Goal: Contribute content: Add original content to the website for others to see

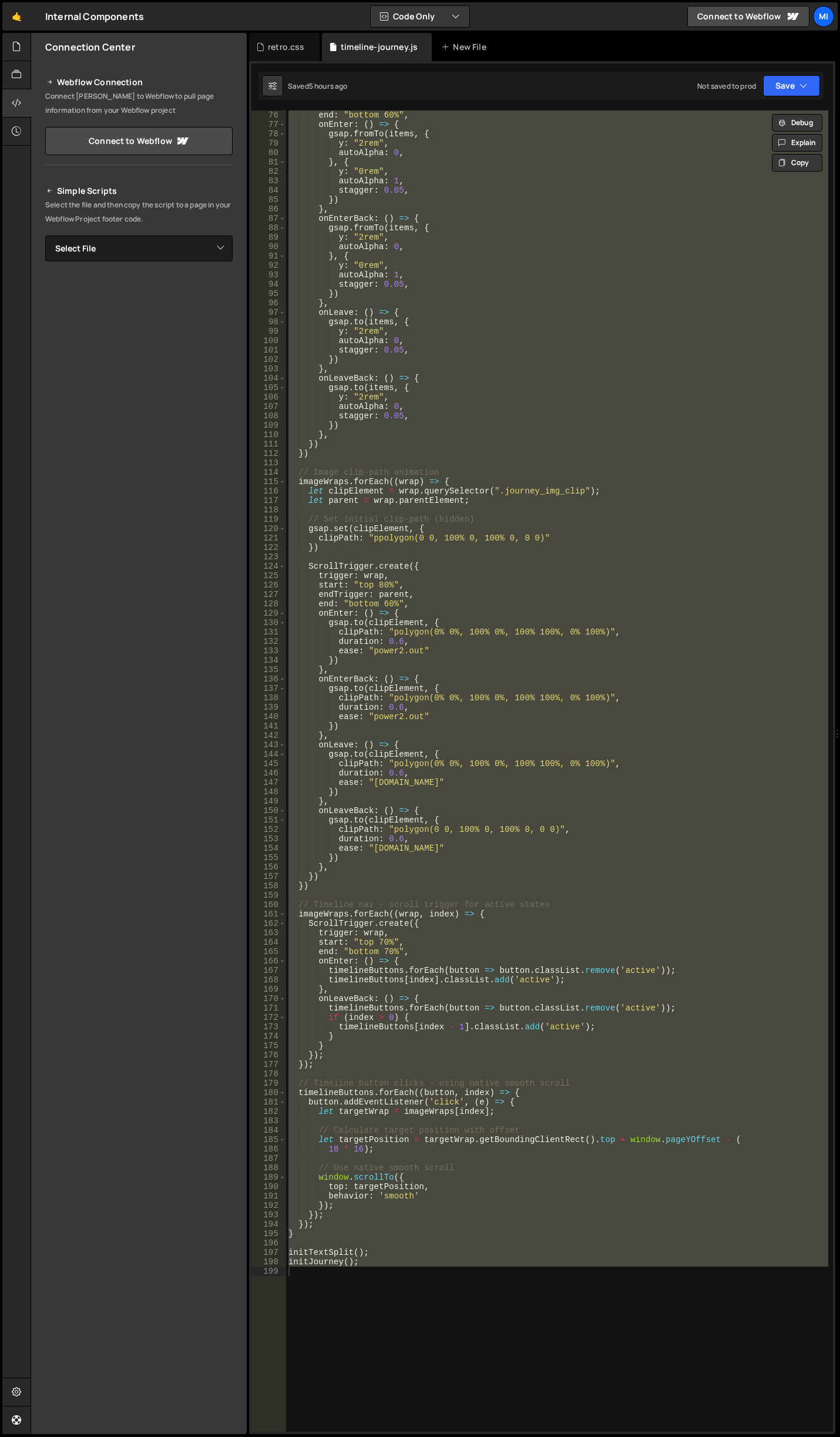
scroll to position [705, 0]
click at [10, 35] on div at bounding box center [16, 48] width 29 height 29
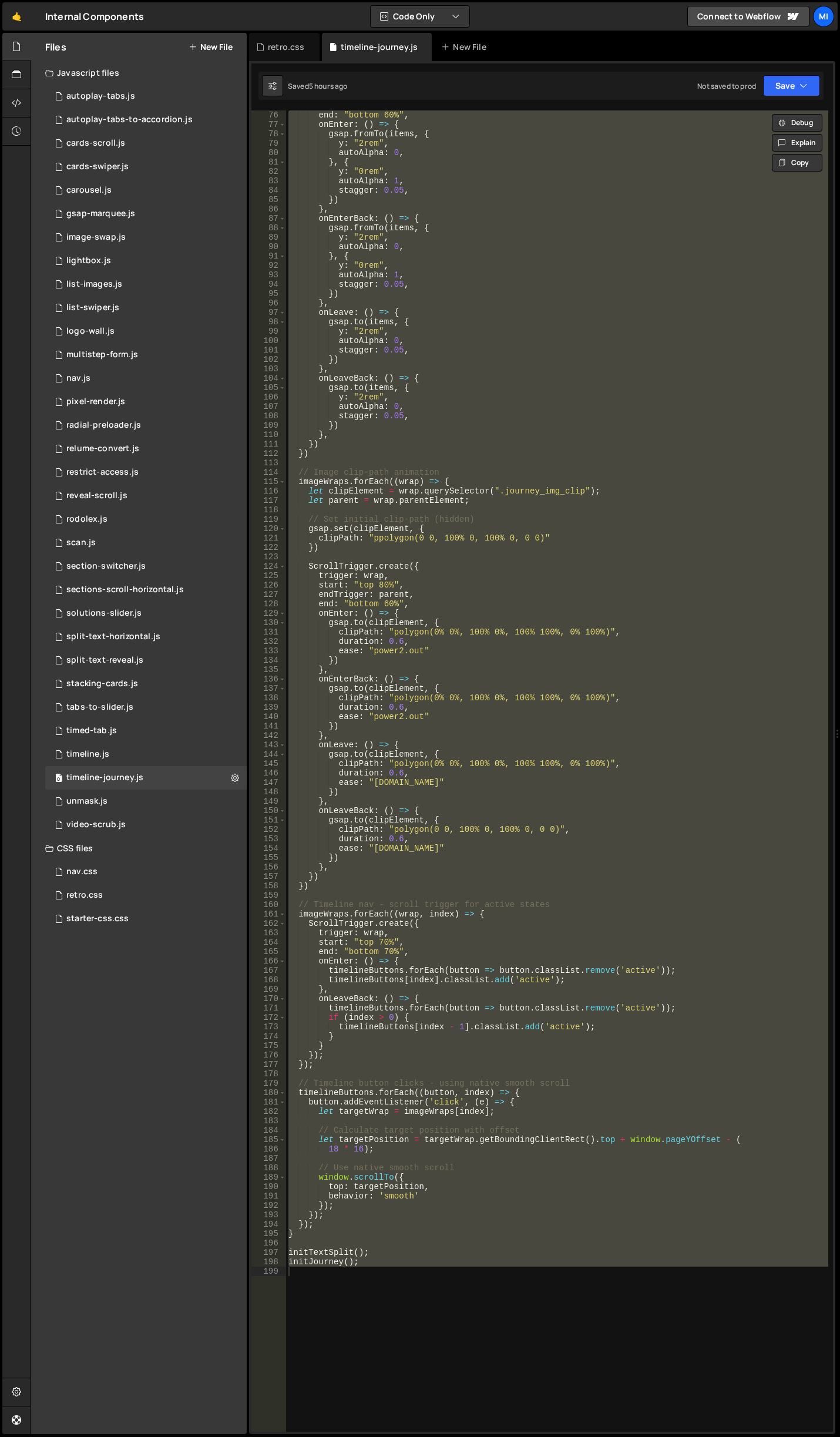
click at [213, 53] on div "Files New File" at bounding box center [139, 48] width 216 height 29
click at [217, 47] on button "New File" at bounding box center [210, 47] width 44 height 10
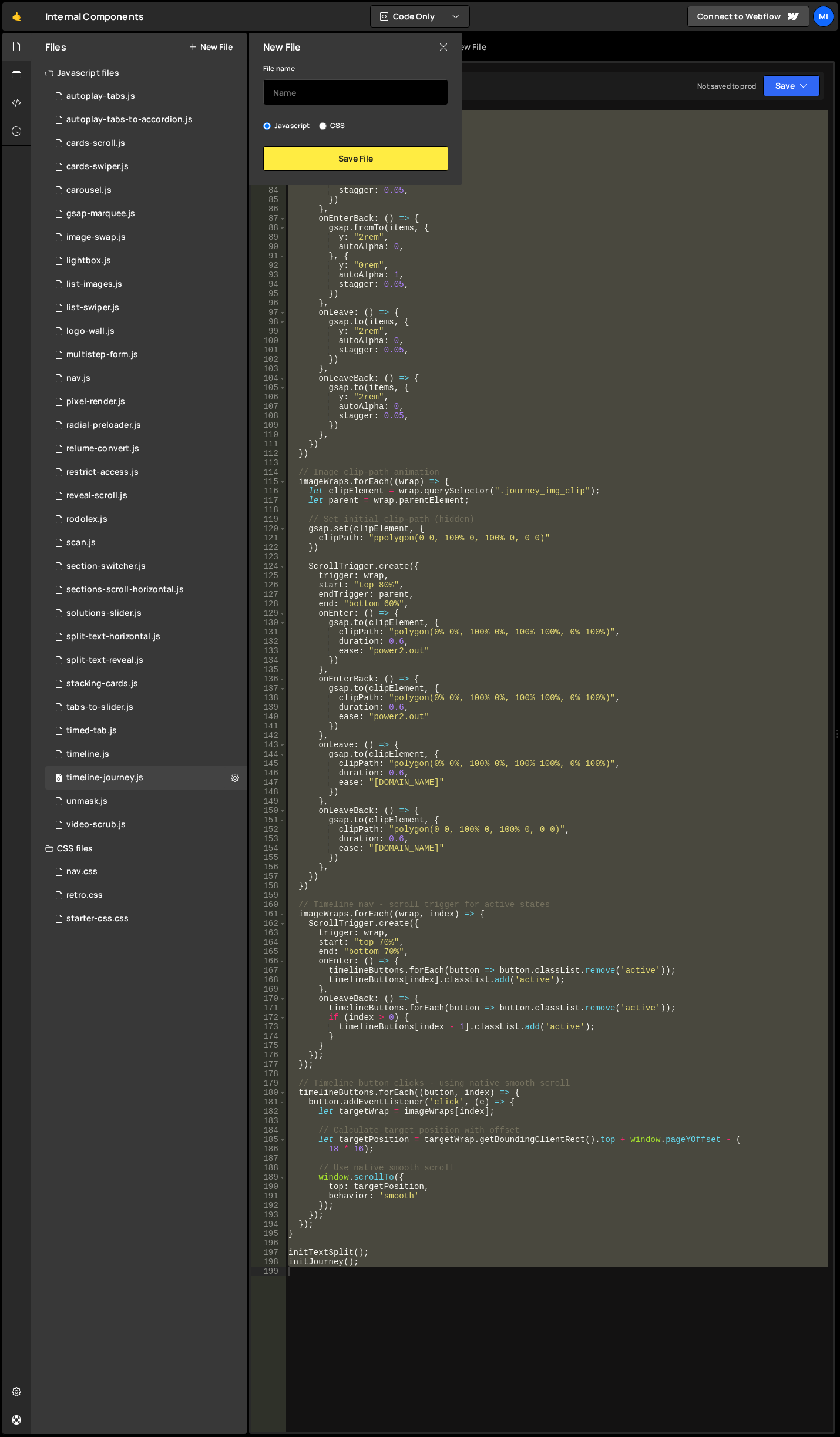
click at [352, 92] on input "text" at bounding box center [355, 91] width 185 height 26
type input "windowed"
click at [350, 163] on button "Save File" at bounding box center [355, 159] width 185 height 25
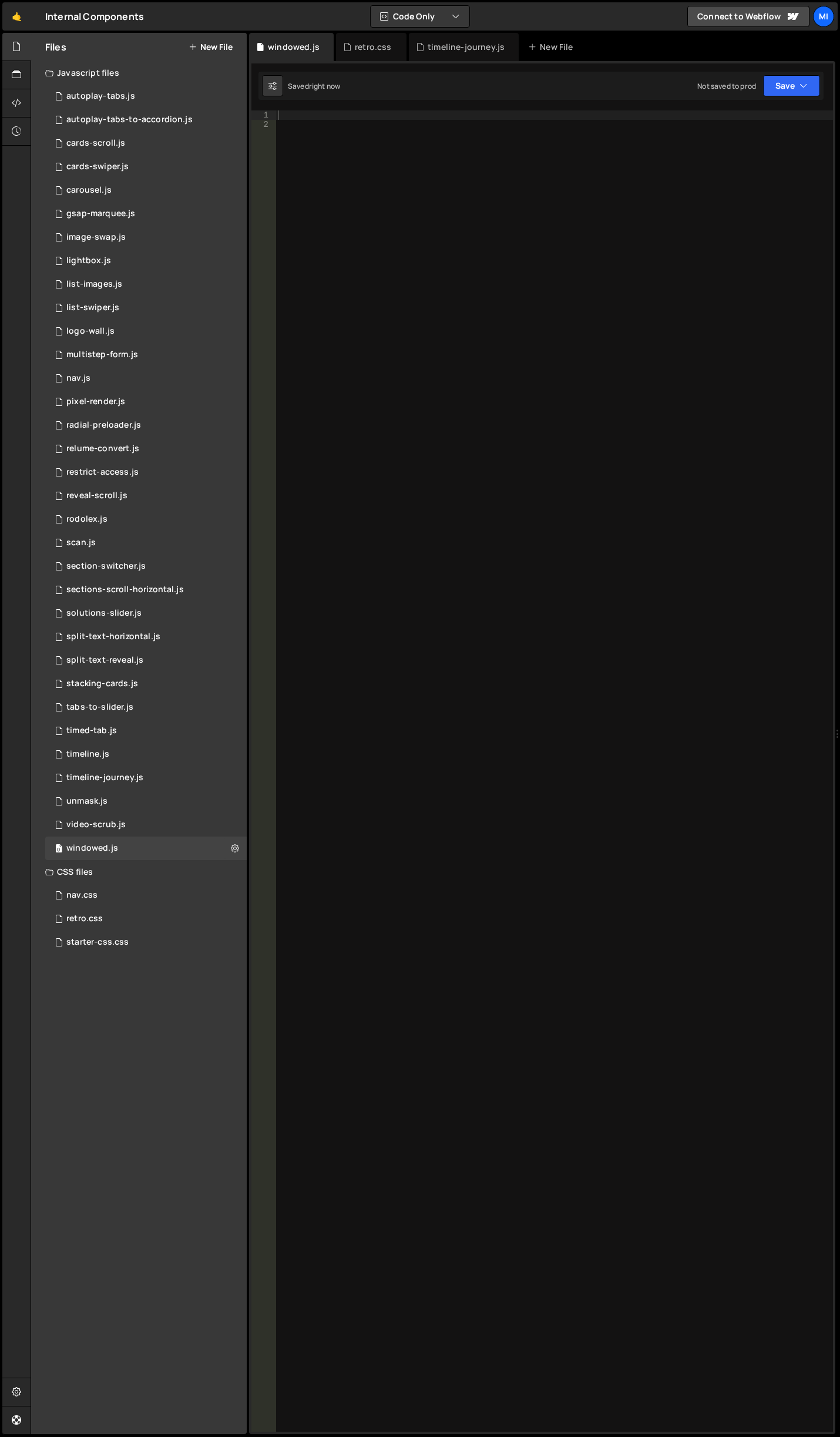
click at [429, 191] on div at bounding box center [554, 780] width 557 height 1340
paste textarea "});"
type textarea "});"
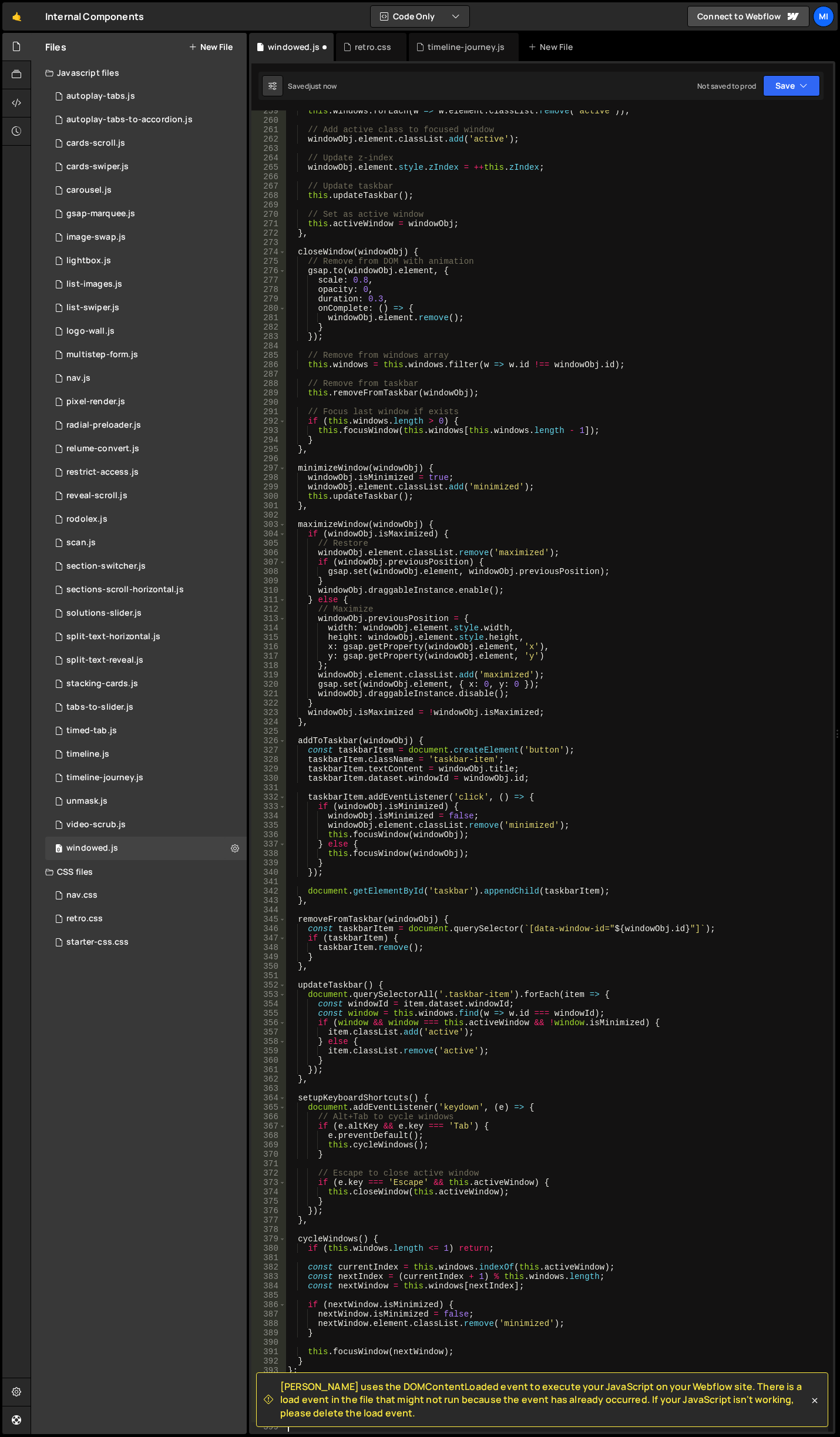
scroll to position [2447, 0]
click at [17, 98] on icon at bounding box center [16, 103] width 10 height 13
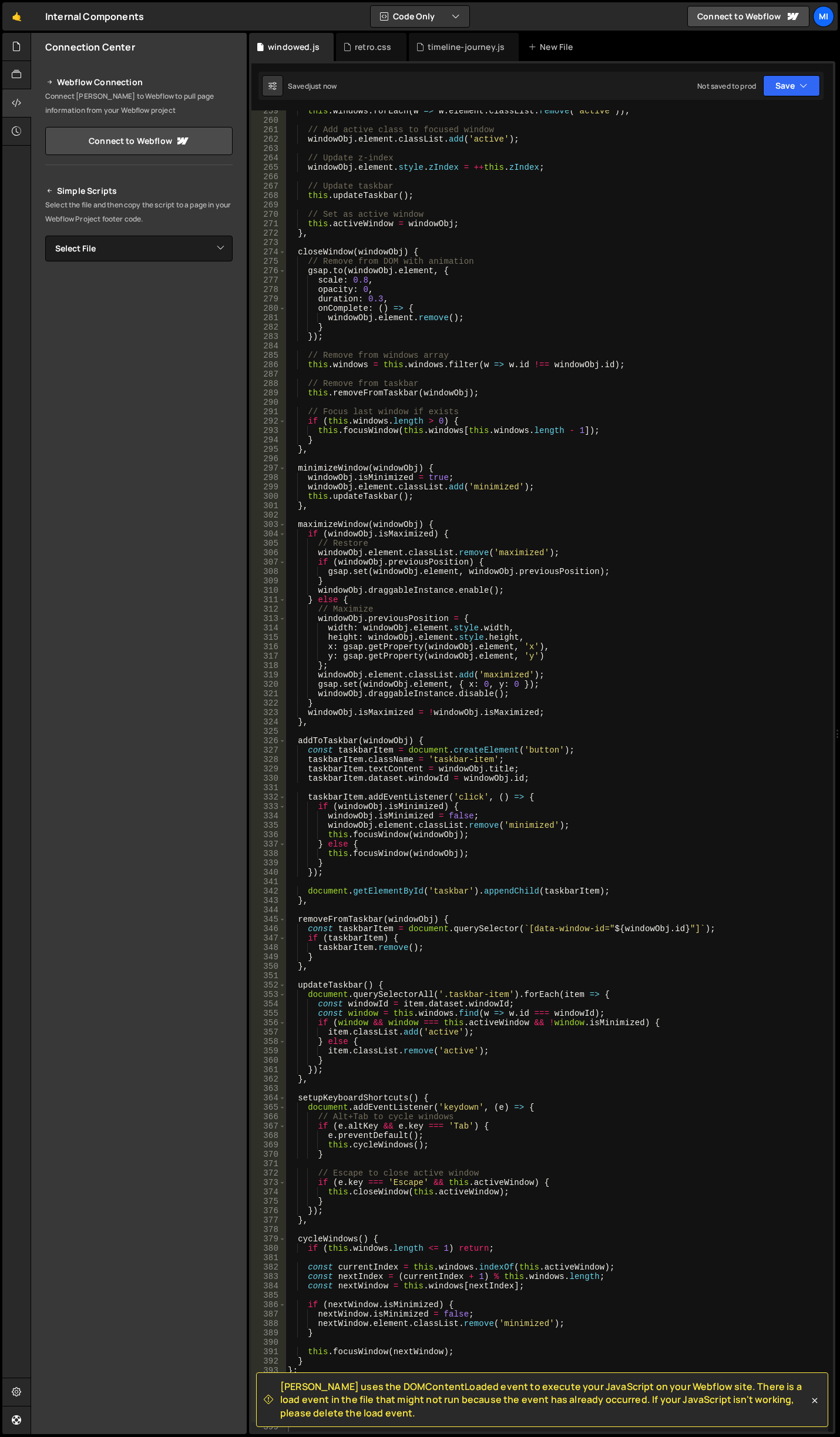
click at [181, 270] on div "Simple Scripts Select the file and then copy the script to a page in your Webfl…" at bounding box center [139, 343] width 187 height 319
click at [186, 251] on select "Select File autoplay-tabs.js autoplay-tabs-to-accordion.js cards-scroll.js card…" at bounding box center [139, 248] width 187 height 26
select select "46548"
click at [46, 236] on select "Select File autoplay-tabs.js autoplay-tabs-to-accordion.js cards-scroll.js card…" at bounding box center [139, 248] width 187 height 26
click at [227, 295] on button "Button group with nested dropdown" at bounding box center [223, 288] width 16 height 25
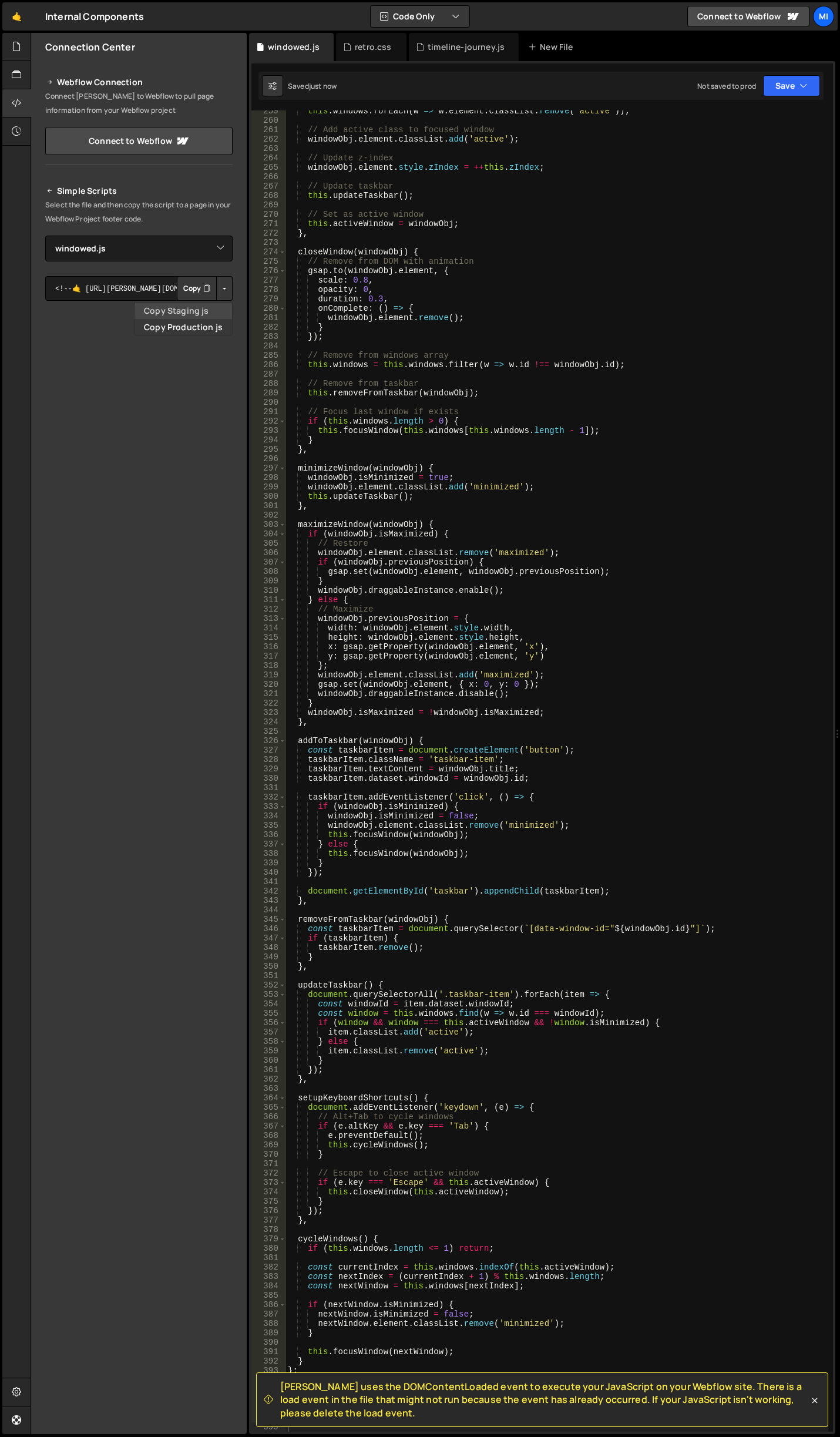
click at [200, 304] on link "Copy Staging js" at bounding box center [183, 310] width 98 height 16
click at [489, 710] on div "this . windows . forEach ( w => w . element . classList . remove ( 'active' )) …" at bounding box center [556, 776] width 543 height 1340
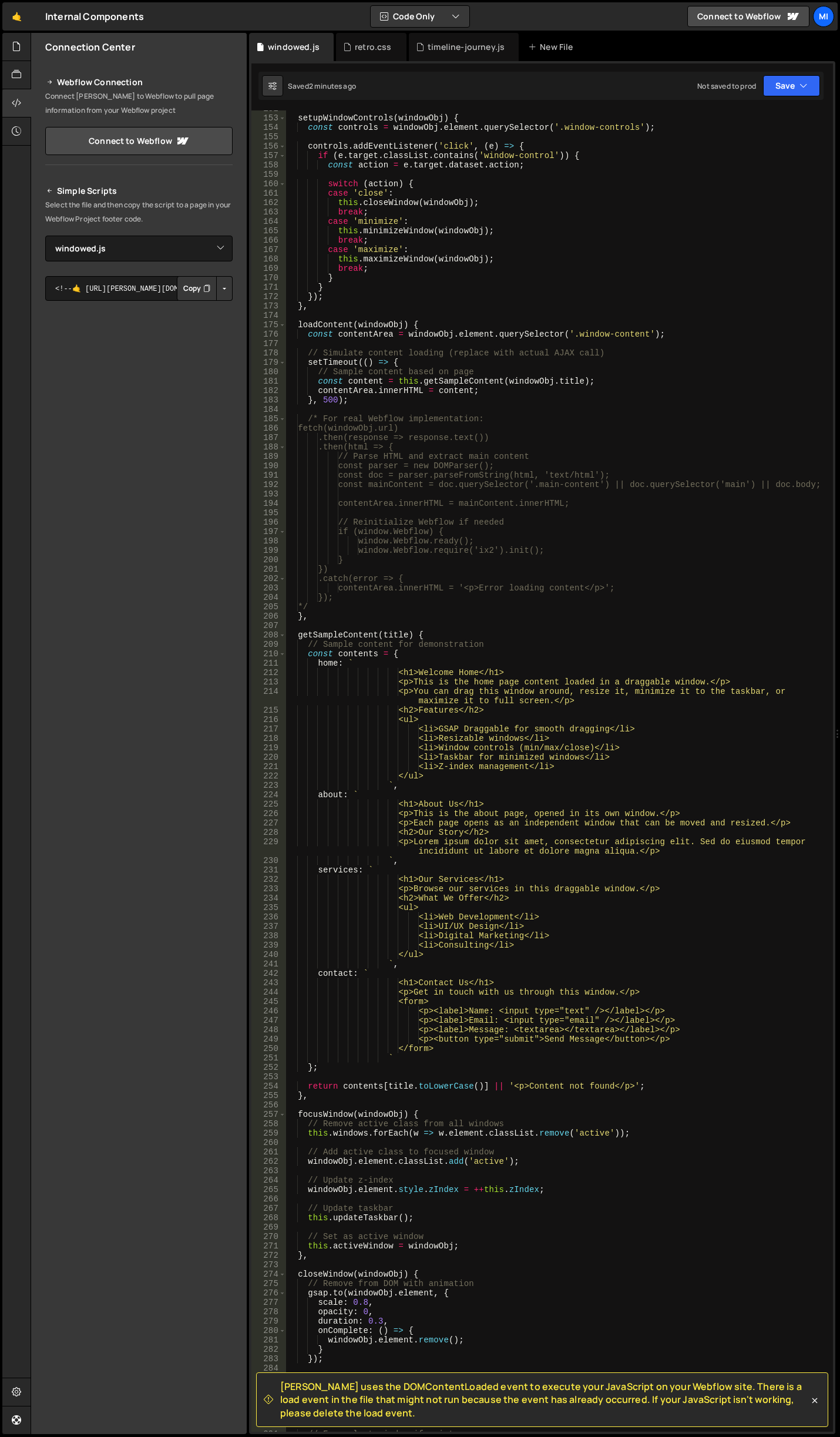
scroll to position [1426, 0]
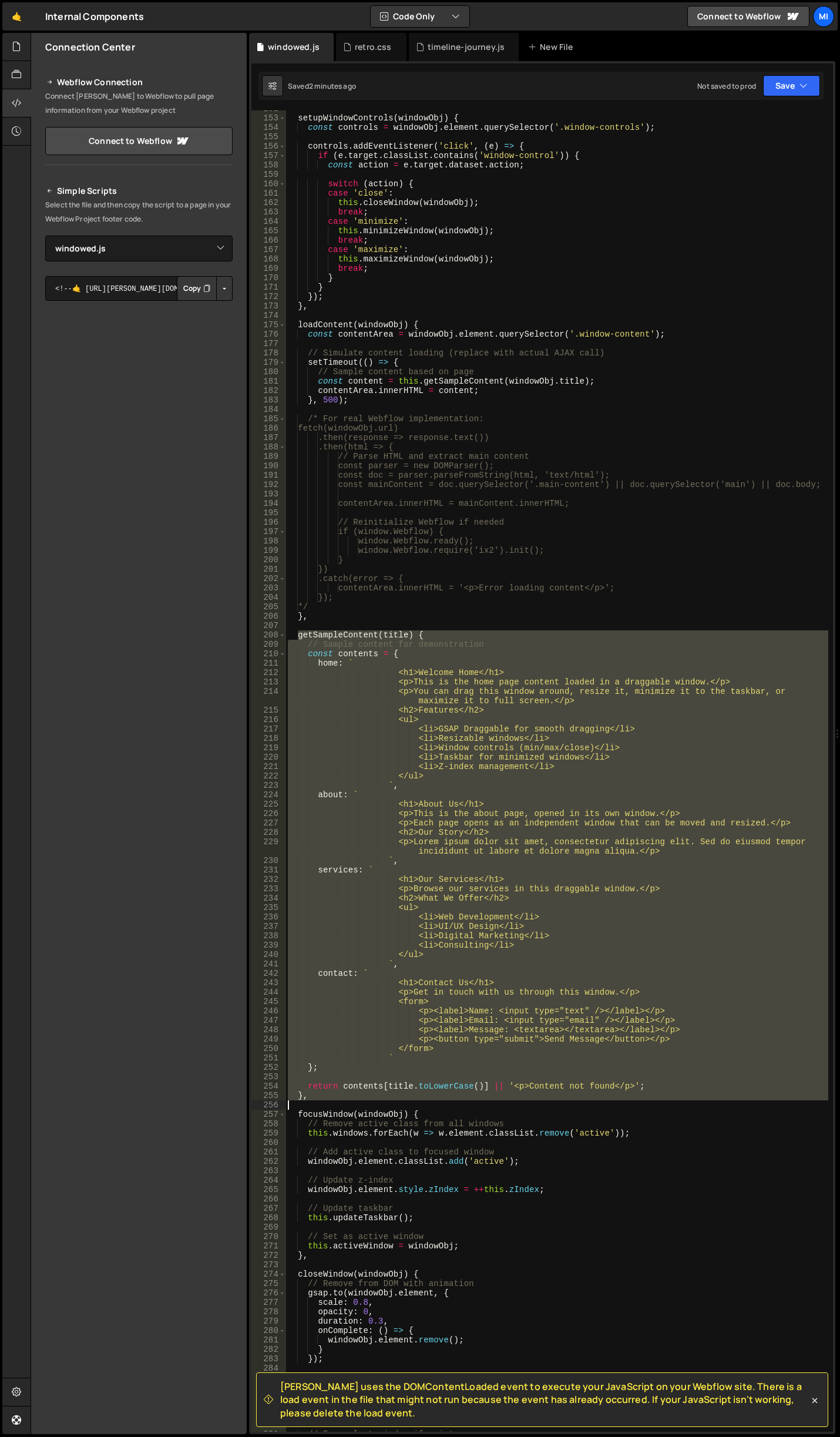
drag, startPoint x: 298, startPoint y: 636, endPoint x: 460, endPoint y: 1103, distance: 494.3
click at [460, 1103] on div "setupWindowControls ( windowObj ) { const controls = windowObj . element . quer…" at bounding box center [556, 774] width 543 height 1340
type textarea "},"
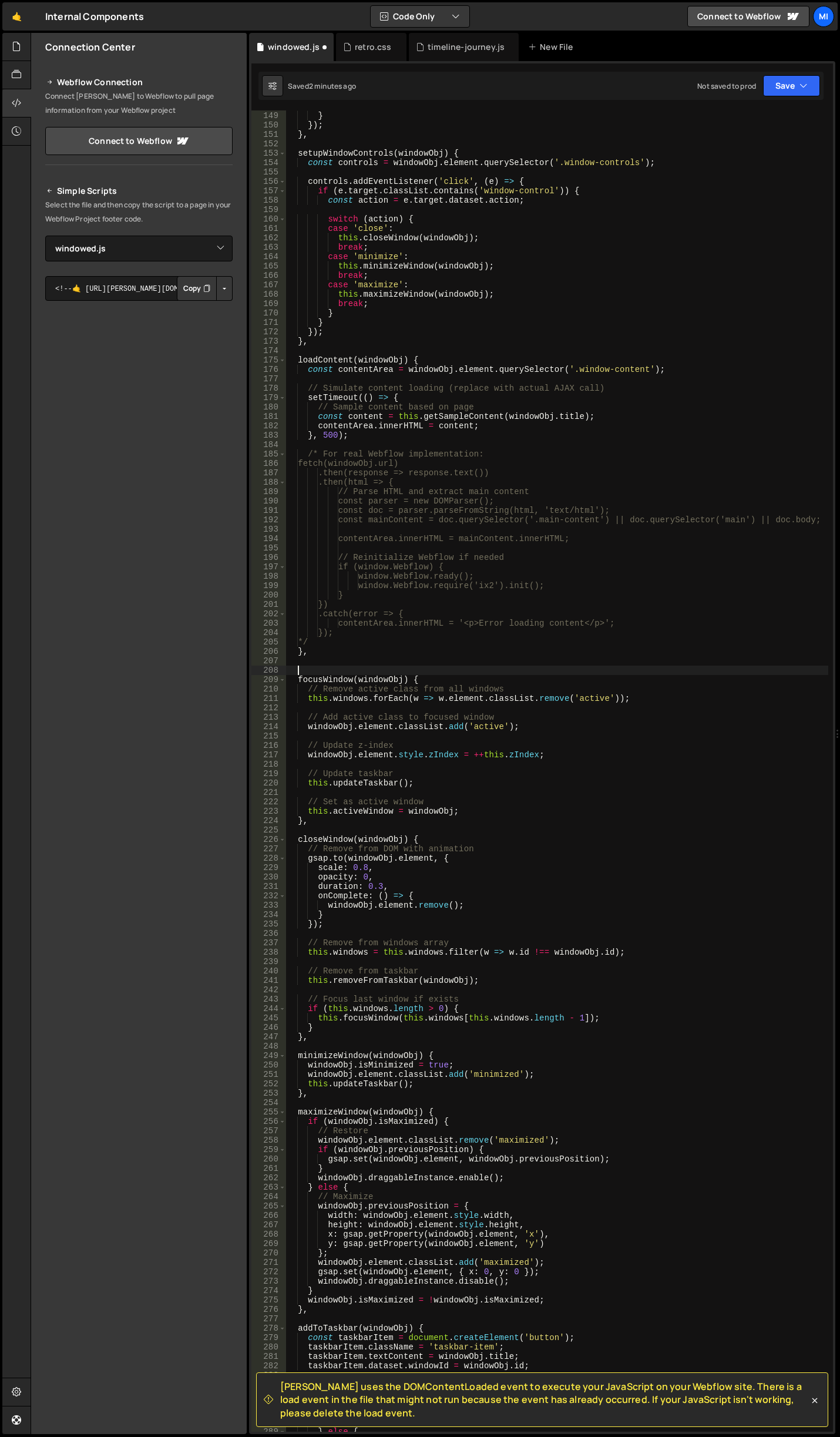
scroll to position [1355, 0]
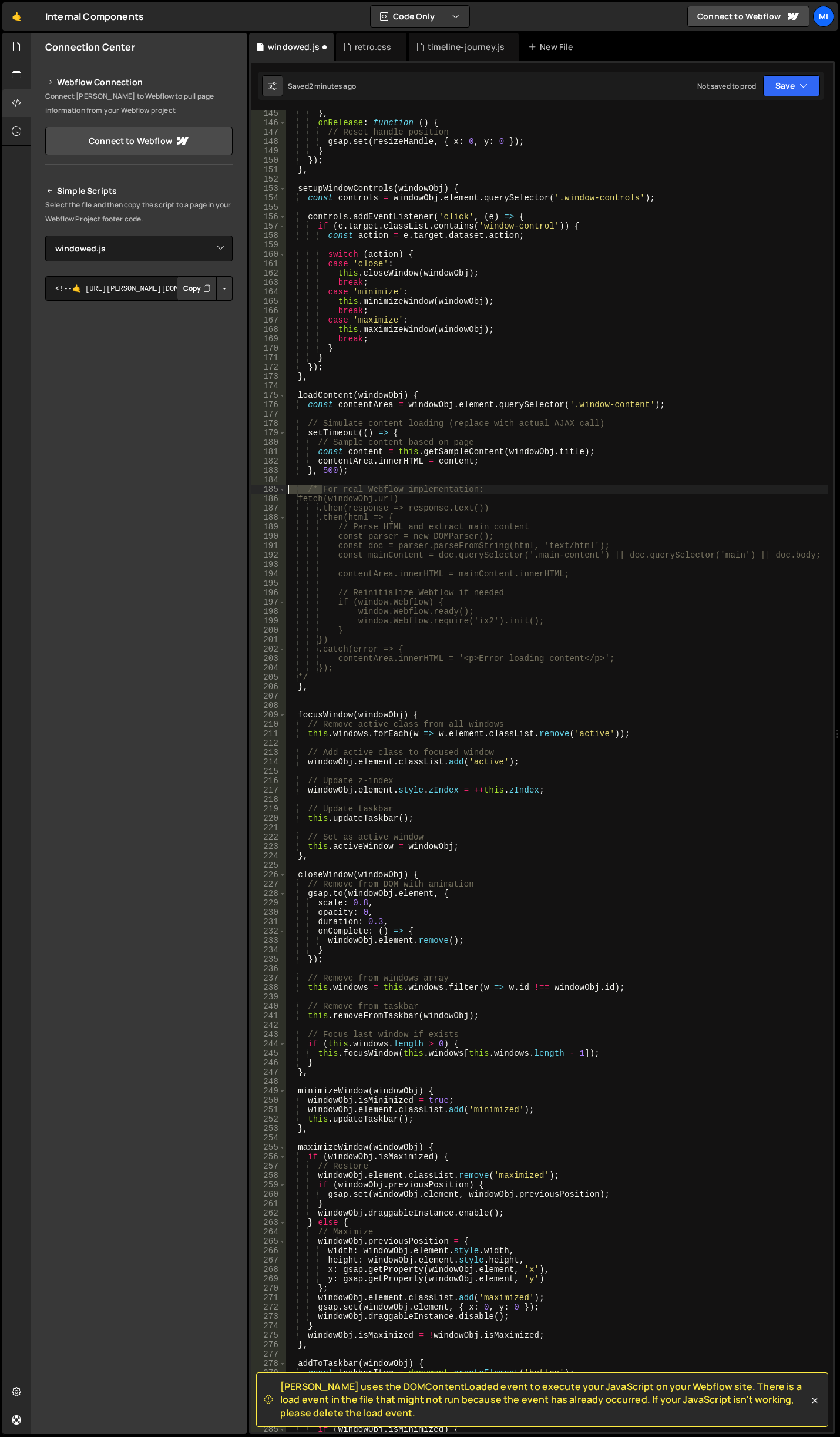
drag, startPoint x: 320, startPoint y: 487, endPoint x: 288, endPoint y: 487, distance: 32.0
click at [288, 487] on div "} , onRelease : function ( ) { // Reset handle position gsap . set ( resizeHand…" at bounding box center [556, 778] width 543 height 1340
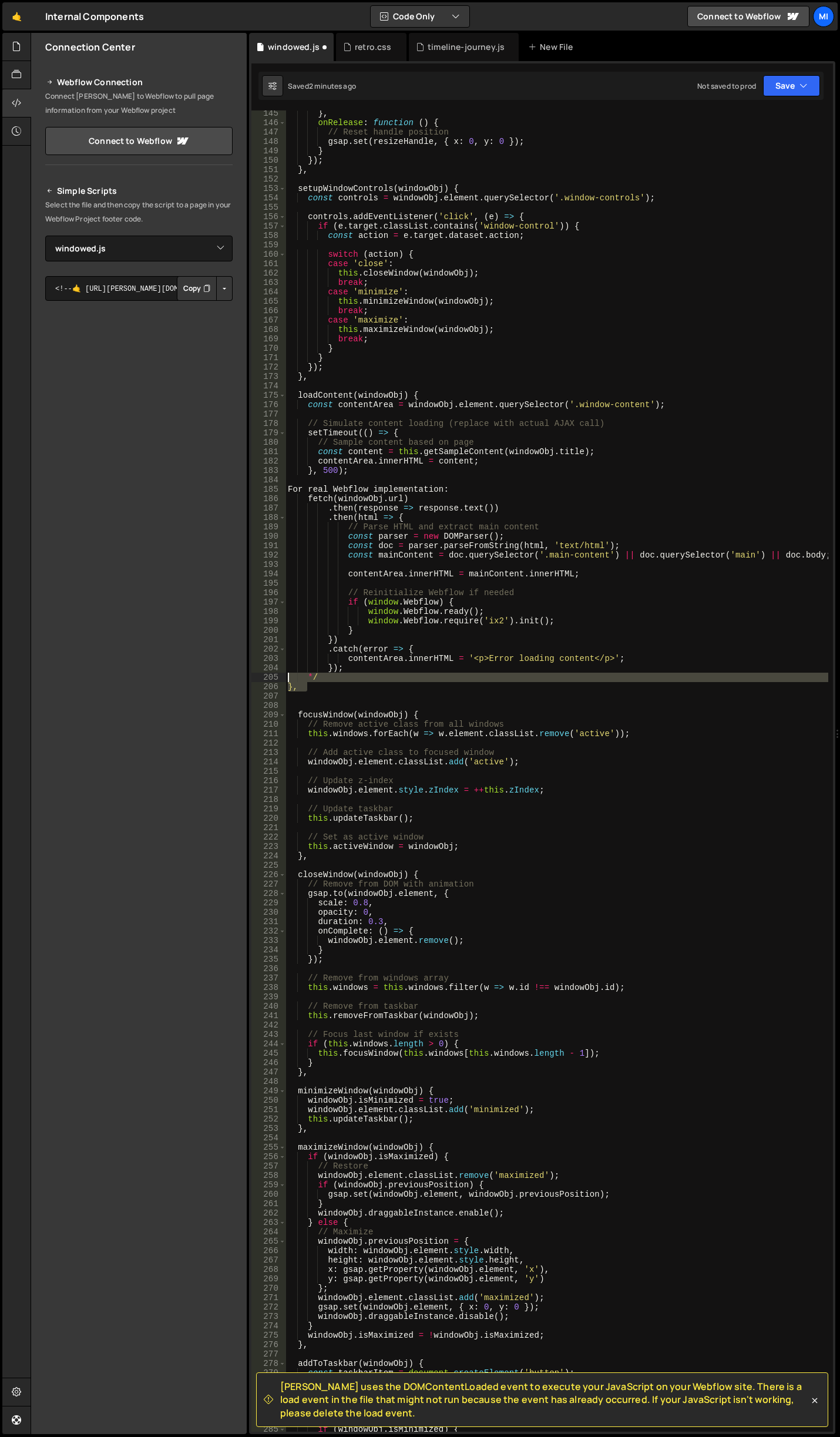
drag, startPoint x: 336, startPoint y: 681, endPoint x: 284, endPoint y: 673, distance: 52.6
click at [284, 673] on div "For real Webflow implementation: 145 146 147 148 149 150 151 152 153 154 155 15…" at bounding box center [542, 771] width 582 height 1321
click at [328, 680] on div "} , onRelease : function ( ) { // Reset handle position gsap . set ( resizeHand…" at bounding box center [556, 771] width 543 height 1321
drag, startPoint x: 334, startPoint y: 671, endPoint x: 285, endPoint y: 674, distance: 49.1
click at [285, 674] on div "*/ 145 146 147 148 149 150 151 152 153 154 155 156 157 158 159 160 161 162 163 …" at bounding box center [542, 771] width 582 height 1321
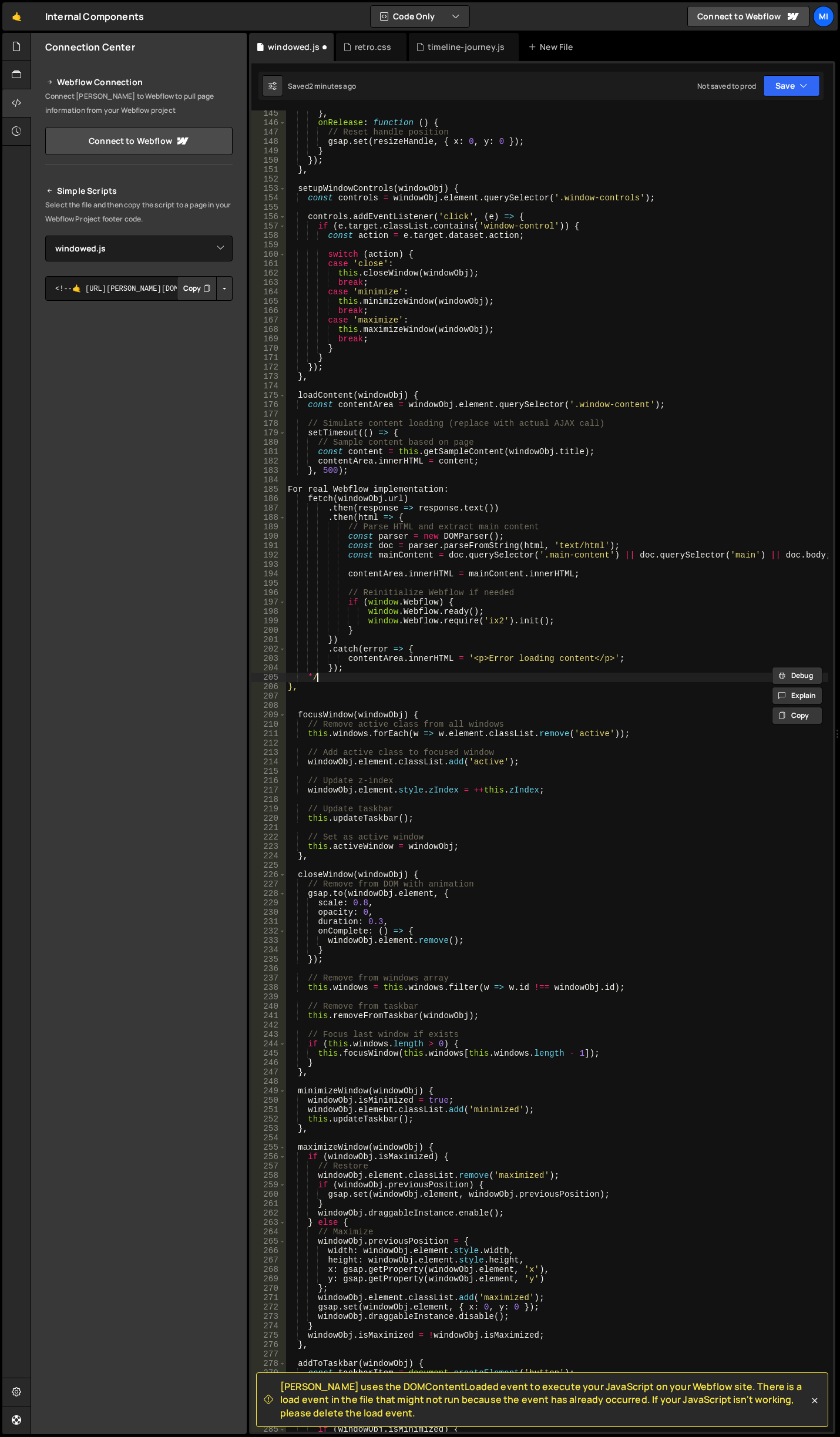
click at [341, 674] on div "} , onRelease : function ( ) { // Reset handle position gsap . set ( resizeHand…" at bounding box center [556, 778] width 543 height 1340
type textarea "*/"
drag, startPoint x: 340, startPoint y: 676, endPoint x: 242, endPoint y: 676, distance: 98.0
click at [242, 676] on div "Files New File Javascript files 0 autoplay-tabs.js 0 0 autoplay-tabs-to-accordi…" at bounding box center [435, 734] width 810 height 1401
drag, startPoint x: 543, startPoint y: 553, endPoint x: 602, endPoint y: 551, distance: 59.0
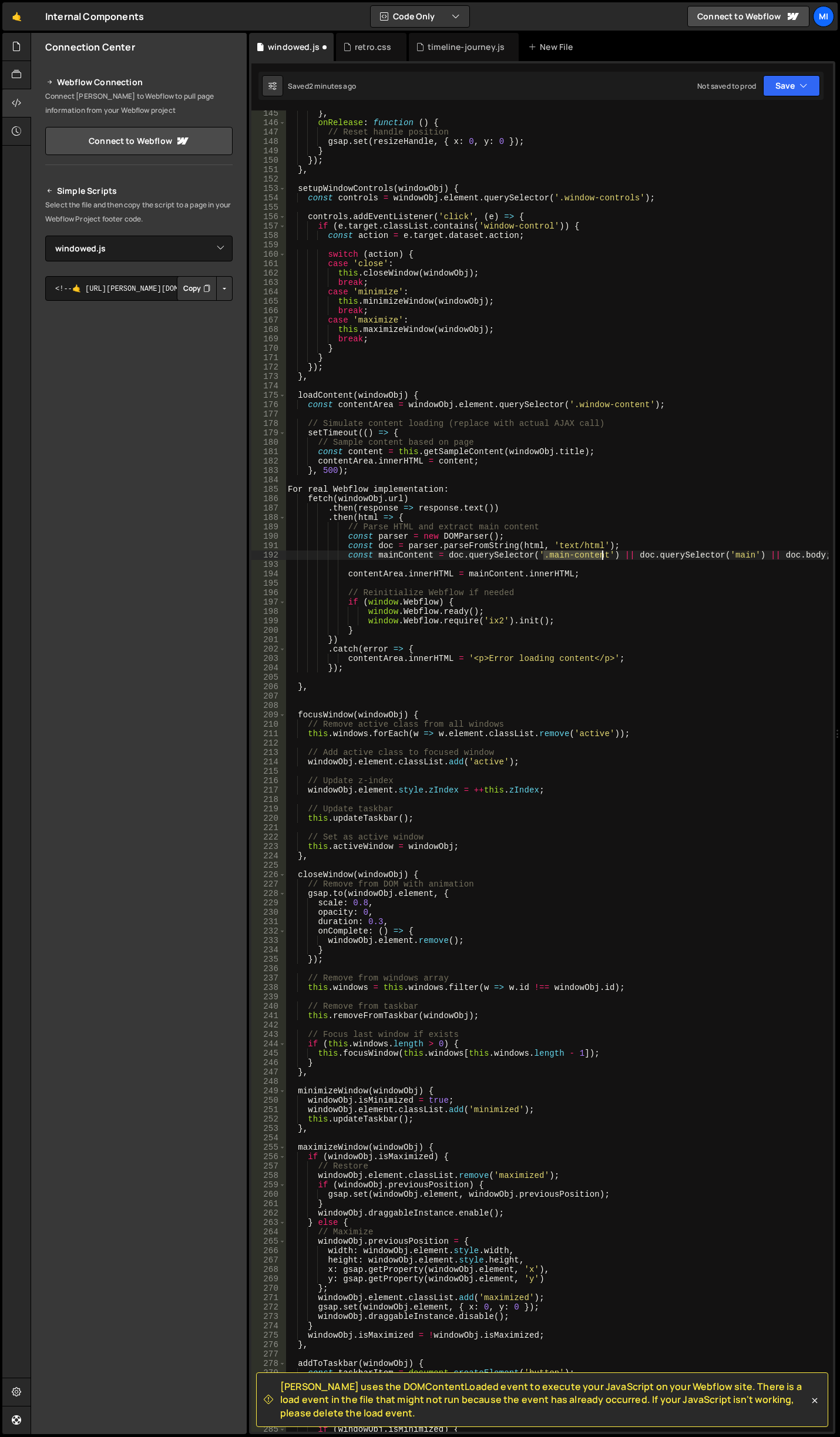
click at [602, 551] on div "} , onRelease : function ( ) { // Reset handle position gsap . set ( resizeHand…" at bounding box center [556, 778] width 543 height 1340
paste textarea "page-wrapper"
type textarea "const mainContent = doc.querySelector('.page-wrapper') || doc.querySelector('ma…"
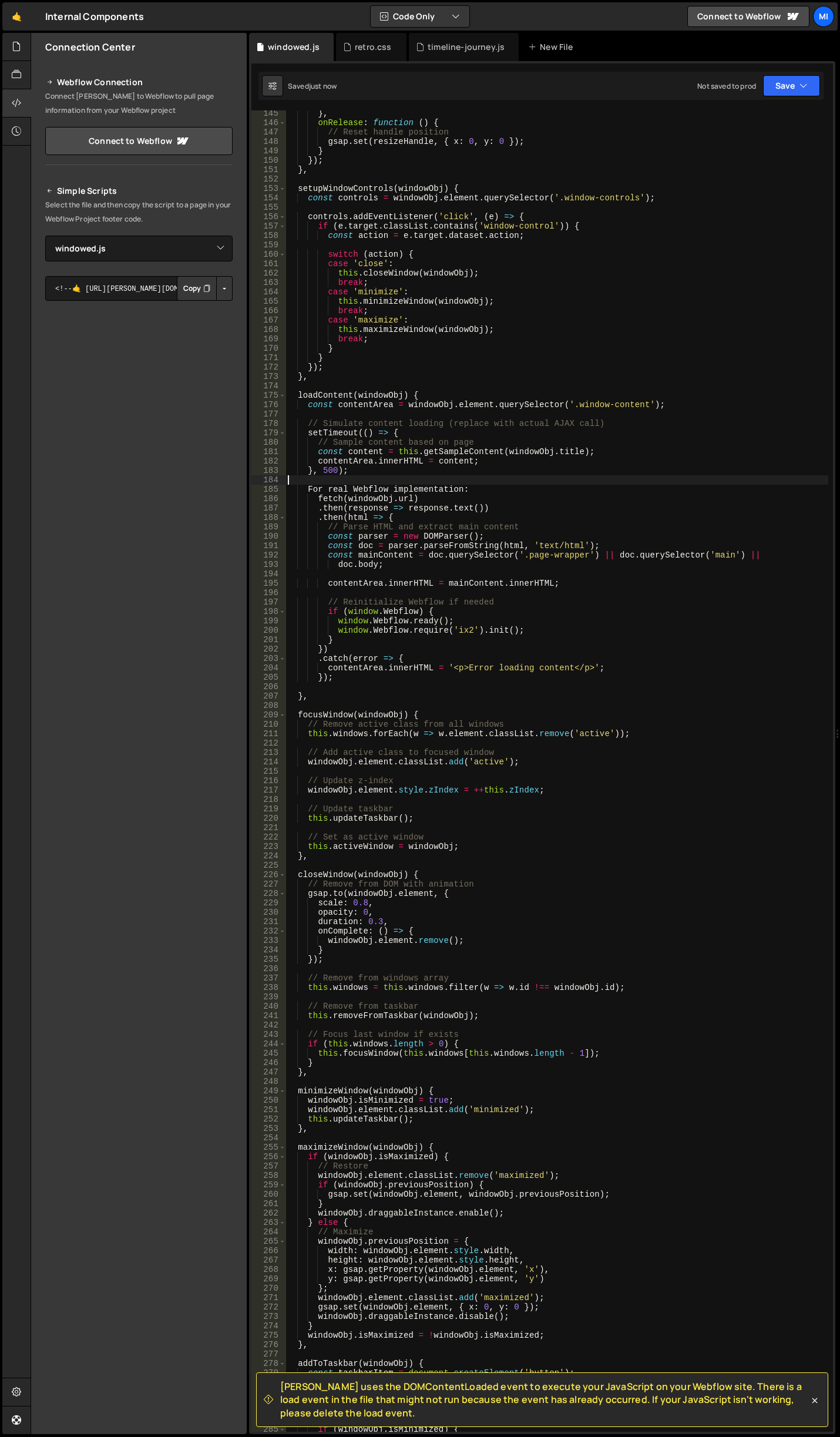
click at [574, 475] on div "} , onRelease : function ( ) { // Reset handle position gsap . set ( resizeHand…" at bounding box center [556, 778] width 543 height 1340
drag, startPoint x: 573, startPoint y: 402, endPoint x: 642, endPoint y: 403, distance: 69.0
click at [642, 403] on div "} , onRelease : function ( ) { // Reset handle position gsap . set ( resizeHand…" at bounding box center [556, 778] width 543 height 1340
paste textarea "page-wrapper"
drag, startPoint x: 573, startPoint y: 404, endPoint x: 634, endPoint y: 404, distance: 61.0
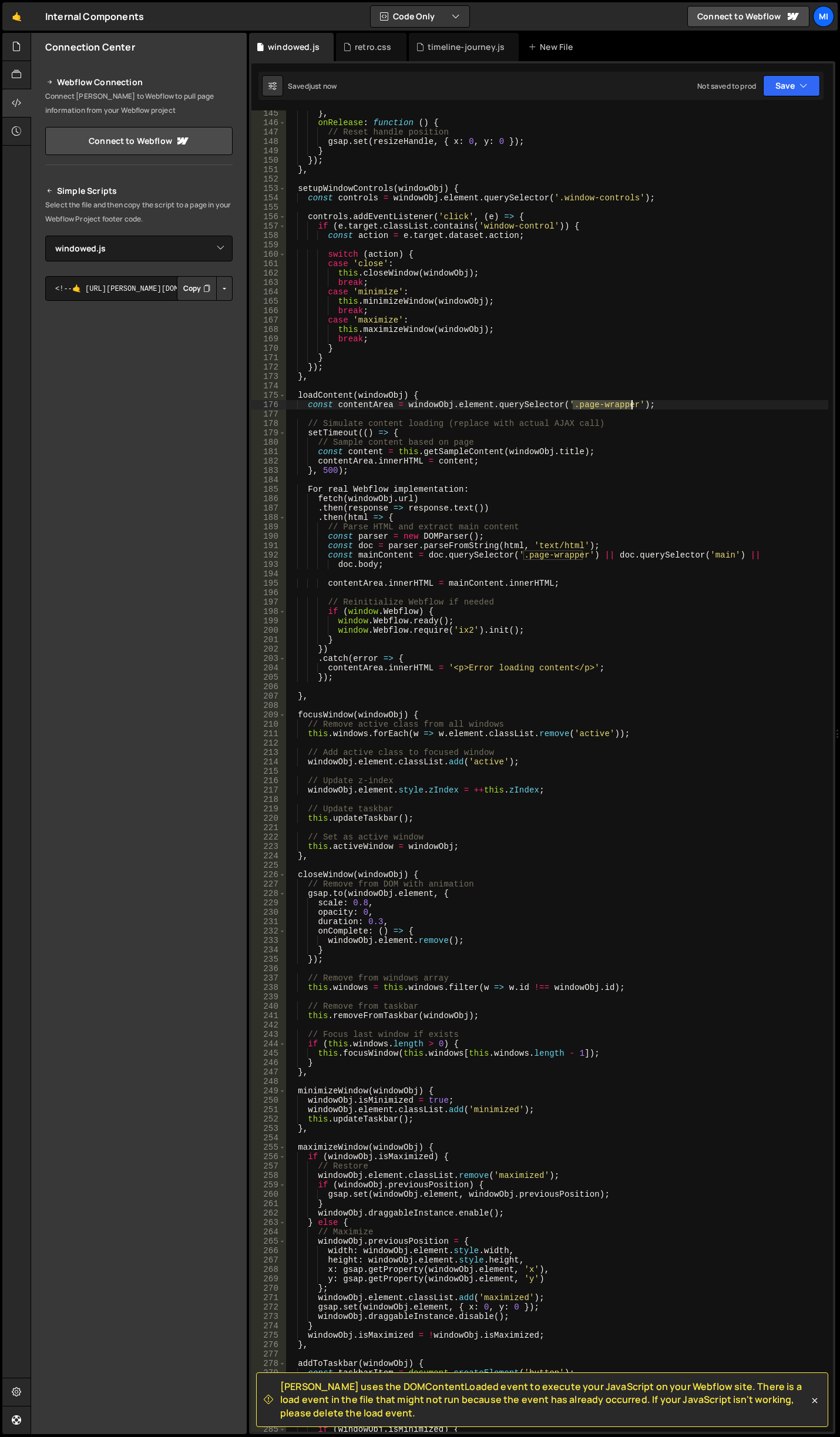
click at [634, 404] on div "} , onRelease : function ( ) { // Reset handle position gsap . set ( resizeHand…" at bounding box center [556, 778] width 543 height 1340
paste textarea "os-window"
type textarea "const contentArea = windowObj.element.querySelector('.os-window');"
click at [673, 175] on div "} , onRelease : function ( ) { // Reset handle position gsap . set ( resizeHand…" at bounding box center [556, 778] width 543 height 1340
type input "real"
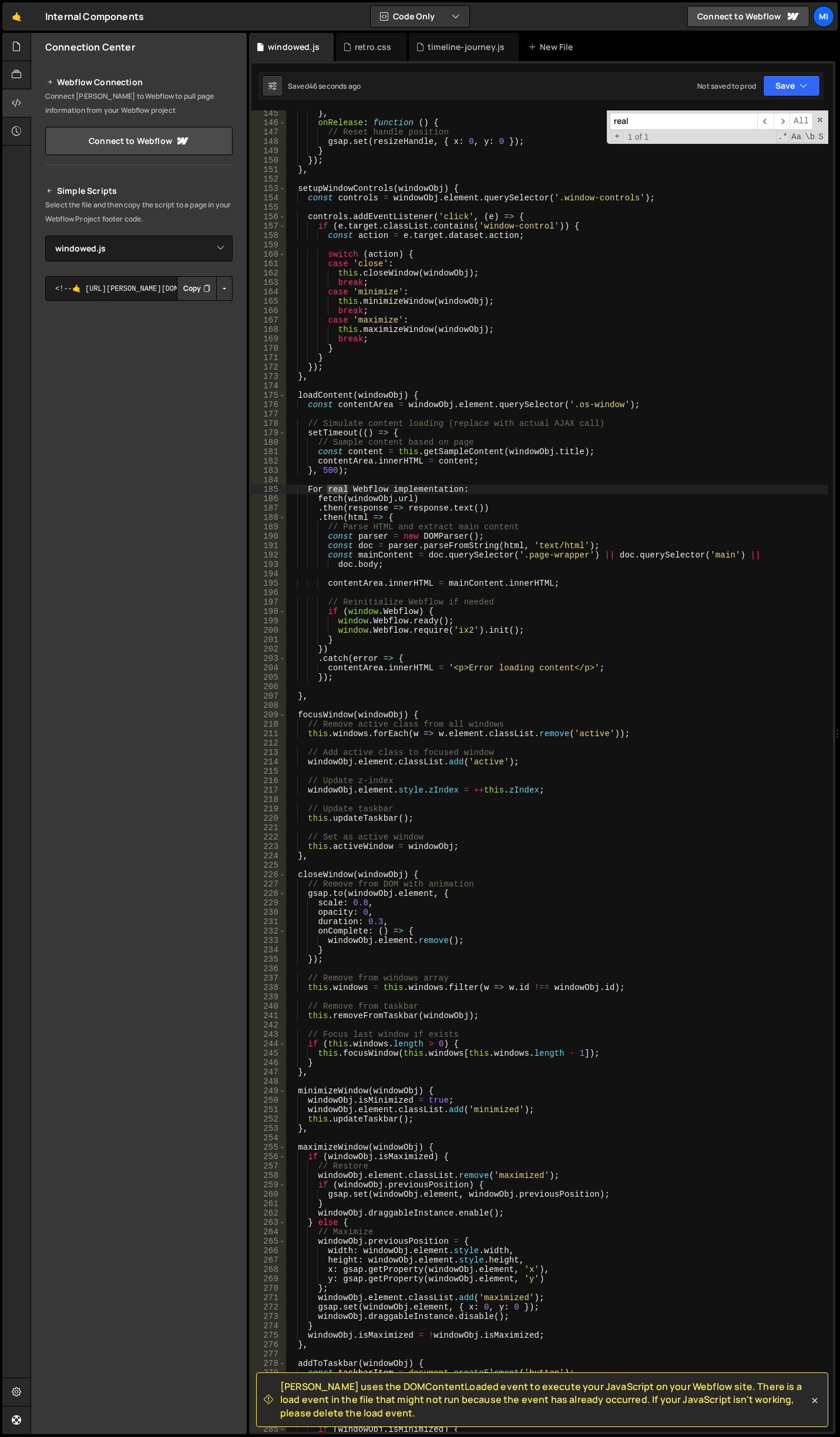
type textarea "For real Webflow implementation:"
click at [403, 486] on div "} , onRelease : function ( ) { // Reset handle position gsap . set ( resizeHand…" at bounding box center [556, 778] width 543 height 1340
drag, startPoint x: 471, startPoint y: 489, endPoint x: 276, endPoint y: 492, distance: 195.0
click at [276, 492] on div "For real Webflow implementation: 145 146 147 148 149 150 151 152 153 154 155 15…" at bounding box center [542, 771] width 582 height 1321
type textarea "fetch(windowObj.url)"
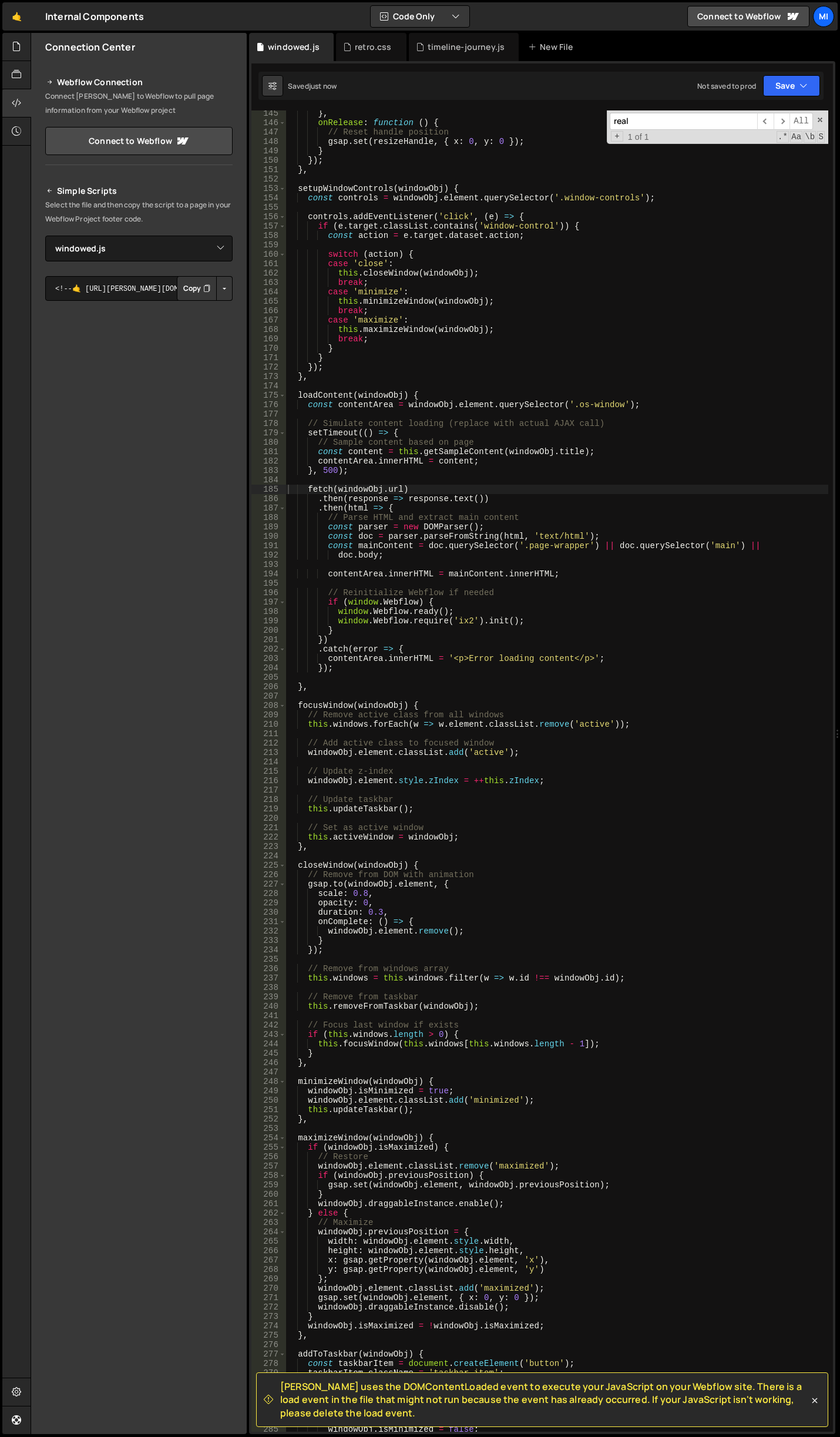
click at [666, 113] on input "real" at bounding box center [682, 122] width 147 height 17
paste input "insertAdjacentHTML"
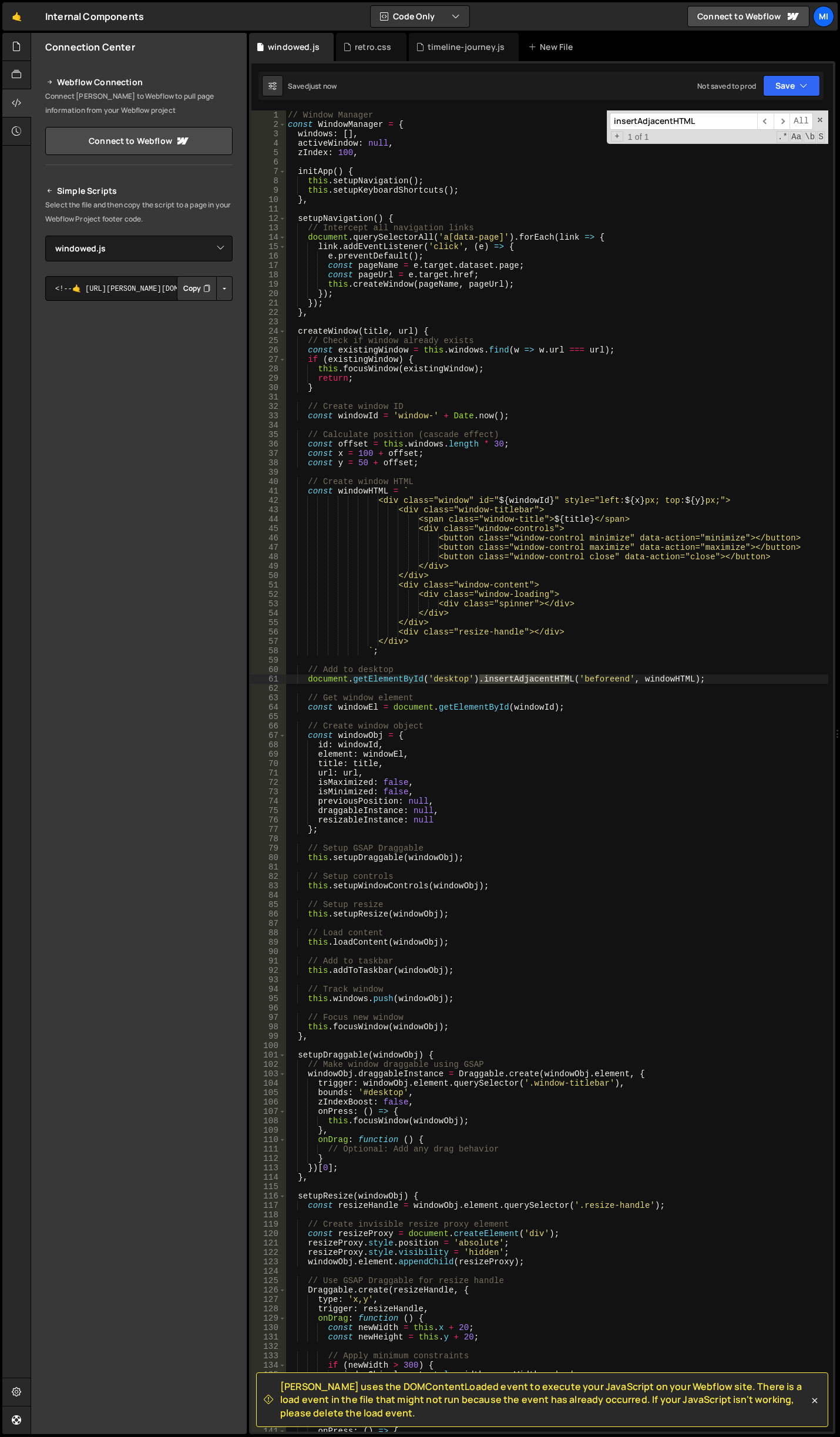
scroll to position [0, 0]
type input "insertAdjacentHTML"
click at [536, 691] on div "// Window Manager const WindowManager = { windows : [ ] , activeWindow : null ,…" at bounding box center [556, 780] width 543 height 1340
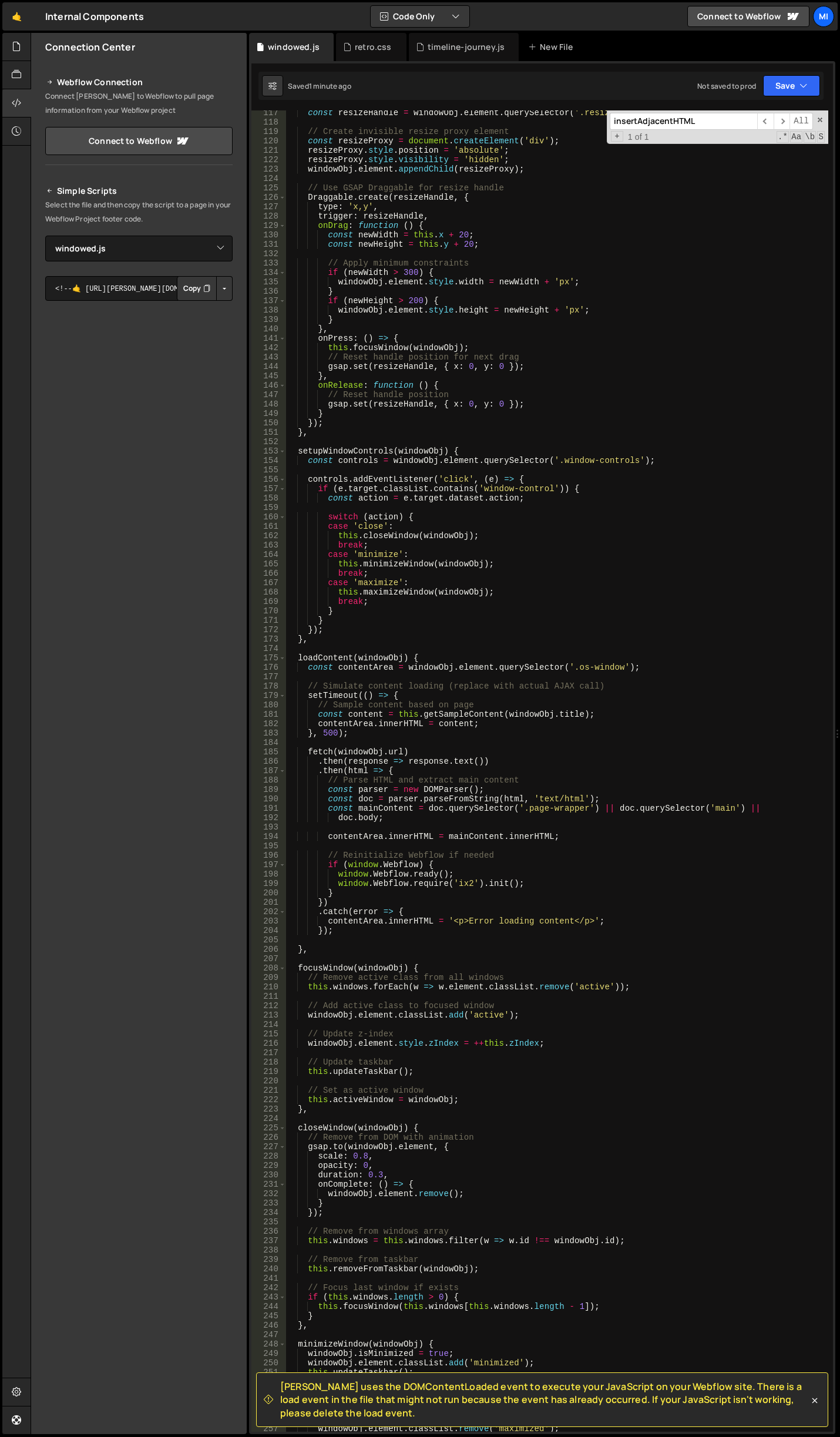
scroll to position [1128, 0]
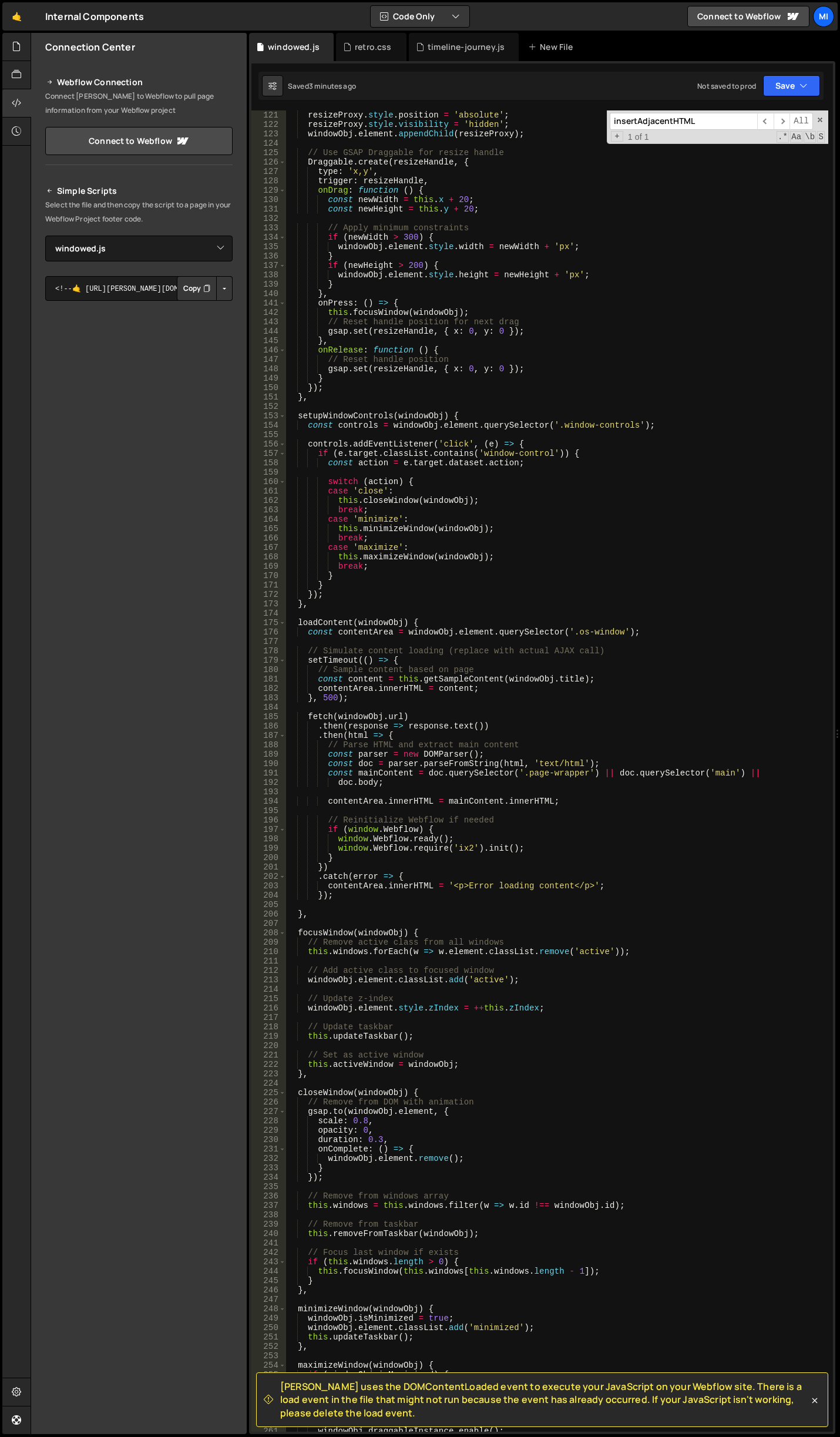
click at [522, 424] on div "resizeProxy . style . position = 'absolute' ; resizeProxy . style . visibility …" at bounding box center [556, 780] width 543 height 1340
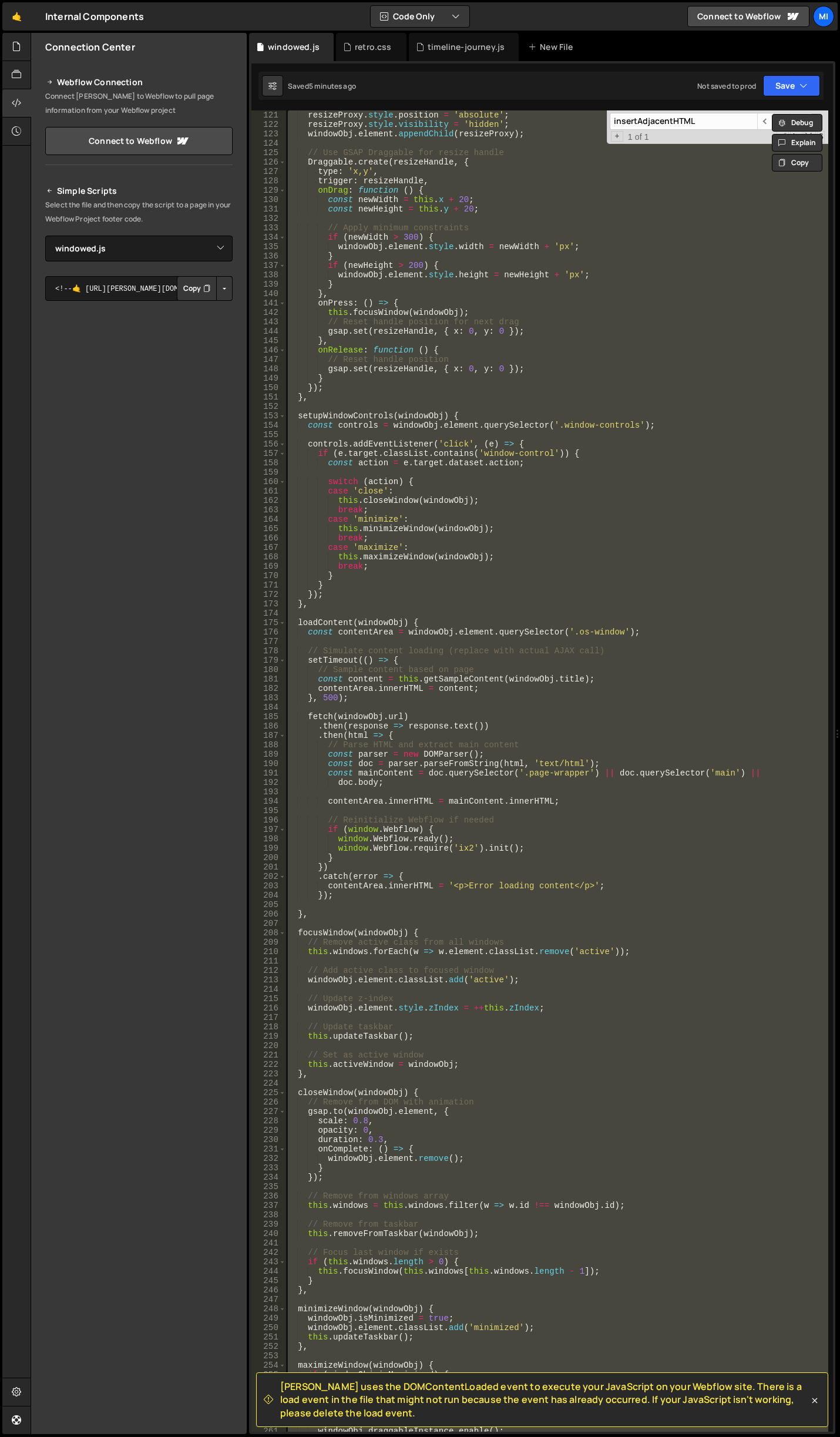
click at [791, 302] on div "resizeProxy . style . position = 'absolute' ; resizeProxy . style . visibility …" at bounding box center [556, 771] width 543 height 1321
paste textarea
type textarea "}"
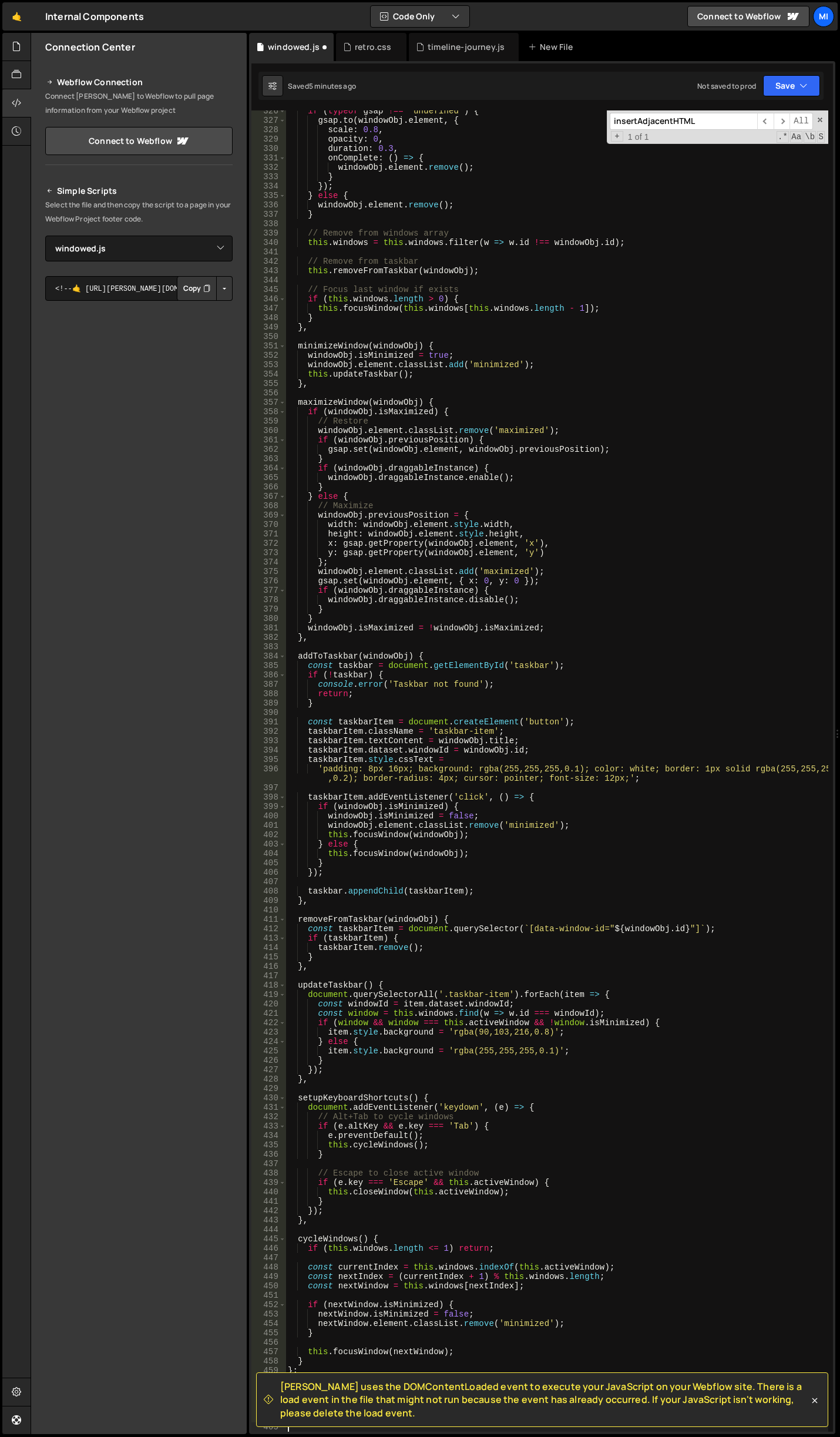
scroll to position [3180, 0]
click at [792, 425] on div "if ( typeof gsap !== 'undefined' ) { gsap . to ( windowObj . element , { scale …" at bounding box center [556, 776] width 543 height 1340
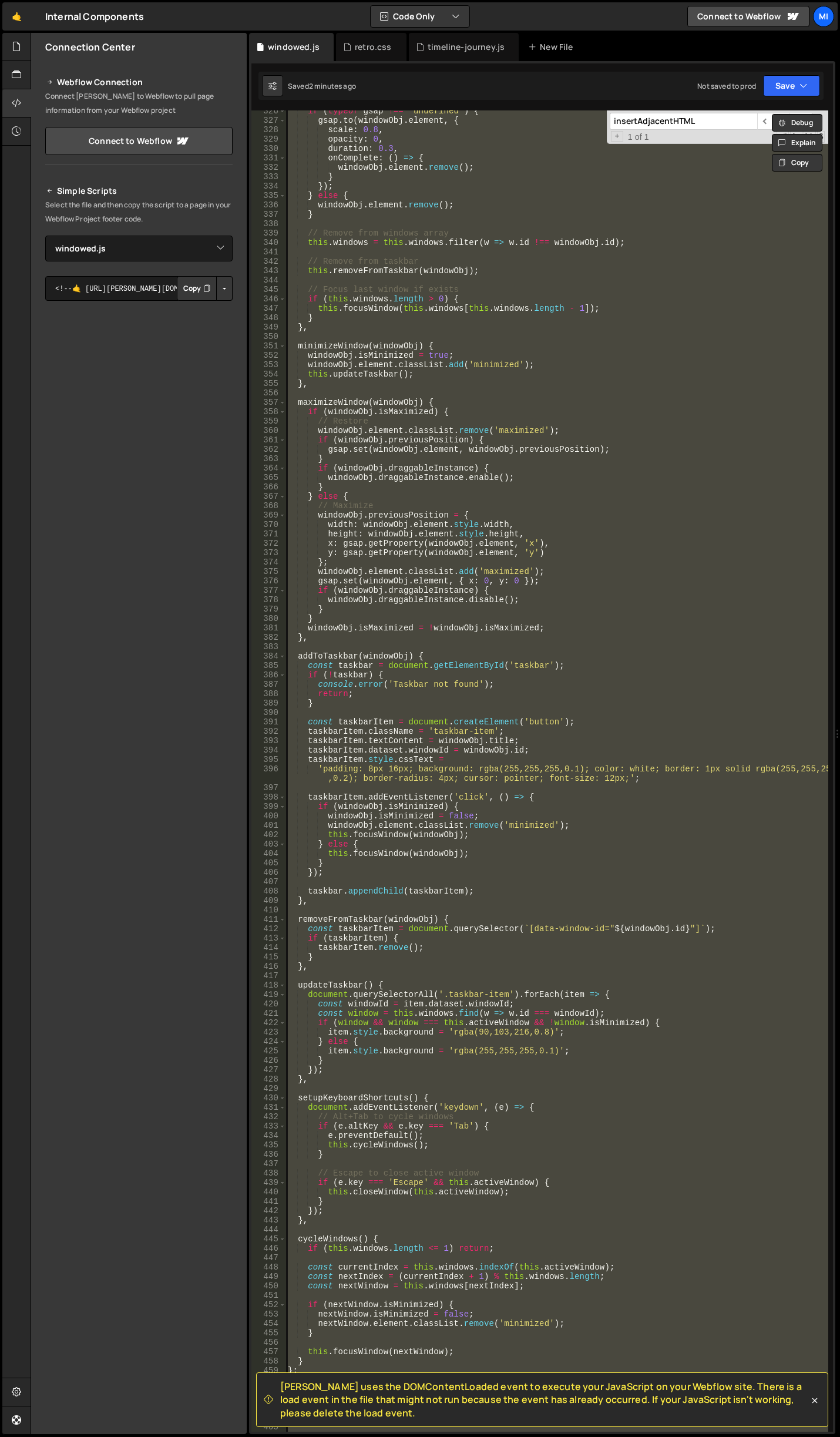
paste textarea
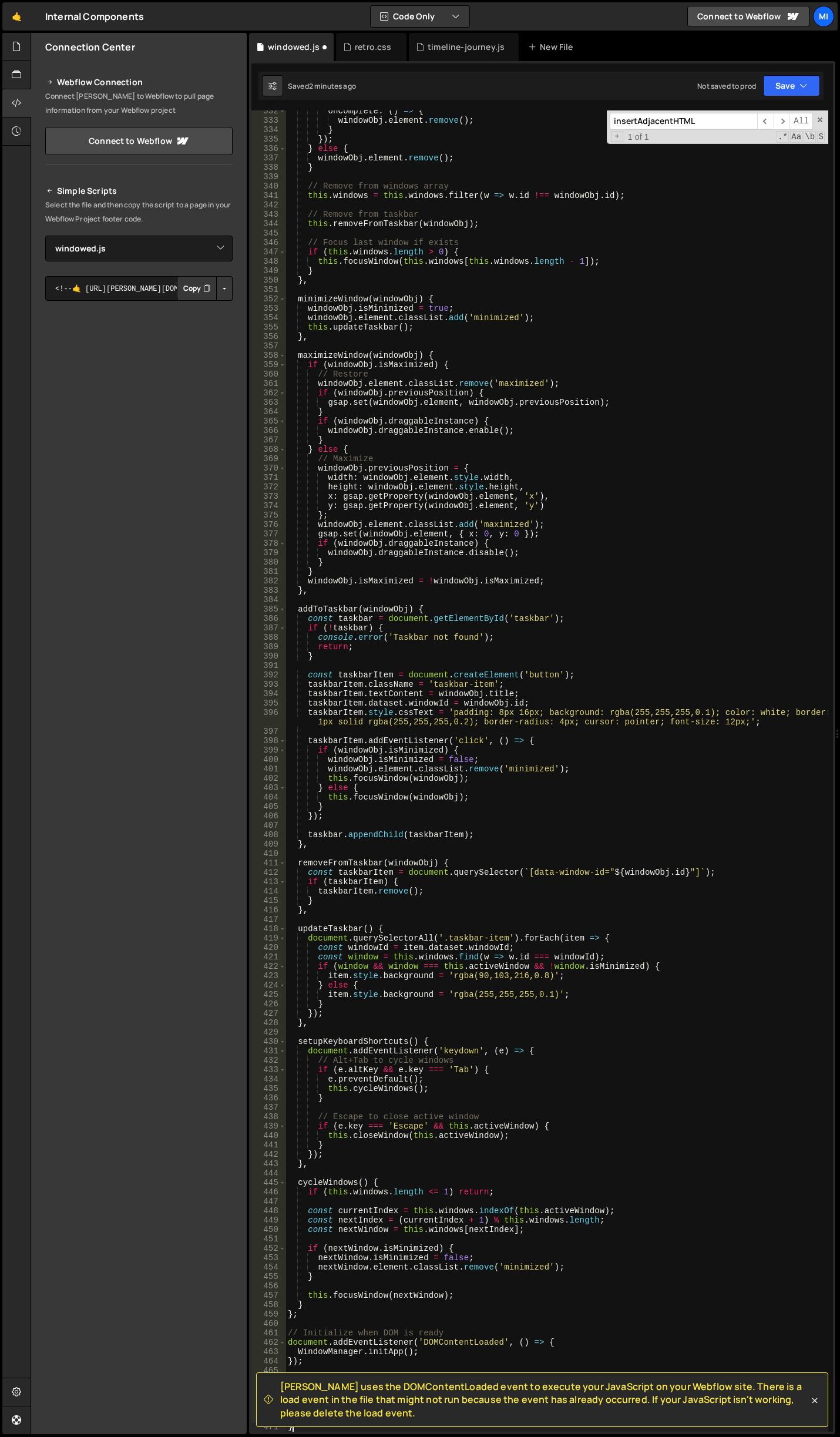
scroll to position [3237, 0]
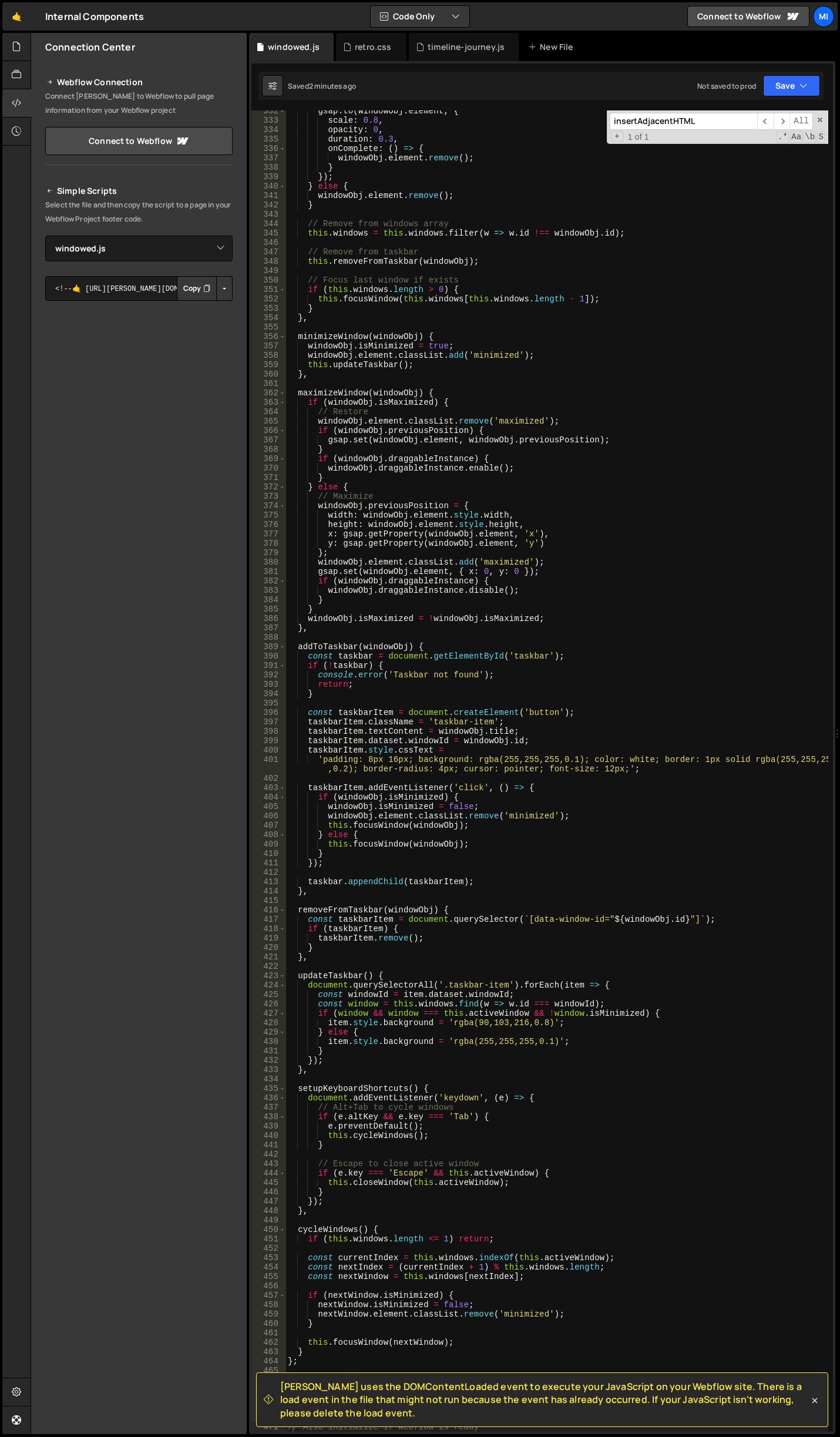
click at [564, 821] on div "gsap . to ( windowObj . element , { scale : 0.8 , opacity : 0 , duration : 0.3 …" at bounding box center [556, 776] width 543 height 1340
click at [566, 817] on div "gsap . to ( windowObj . element , { scale : 0.8 , opacity : 0 , duration : 0.3 …" at bounding box center [556, 776] width 543 height 1340
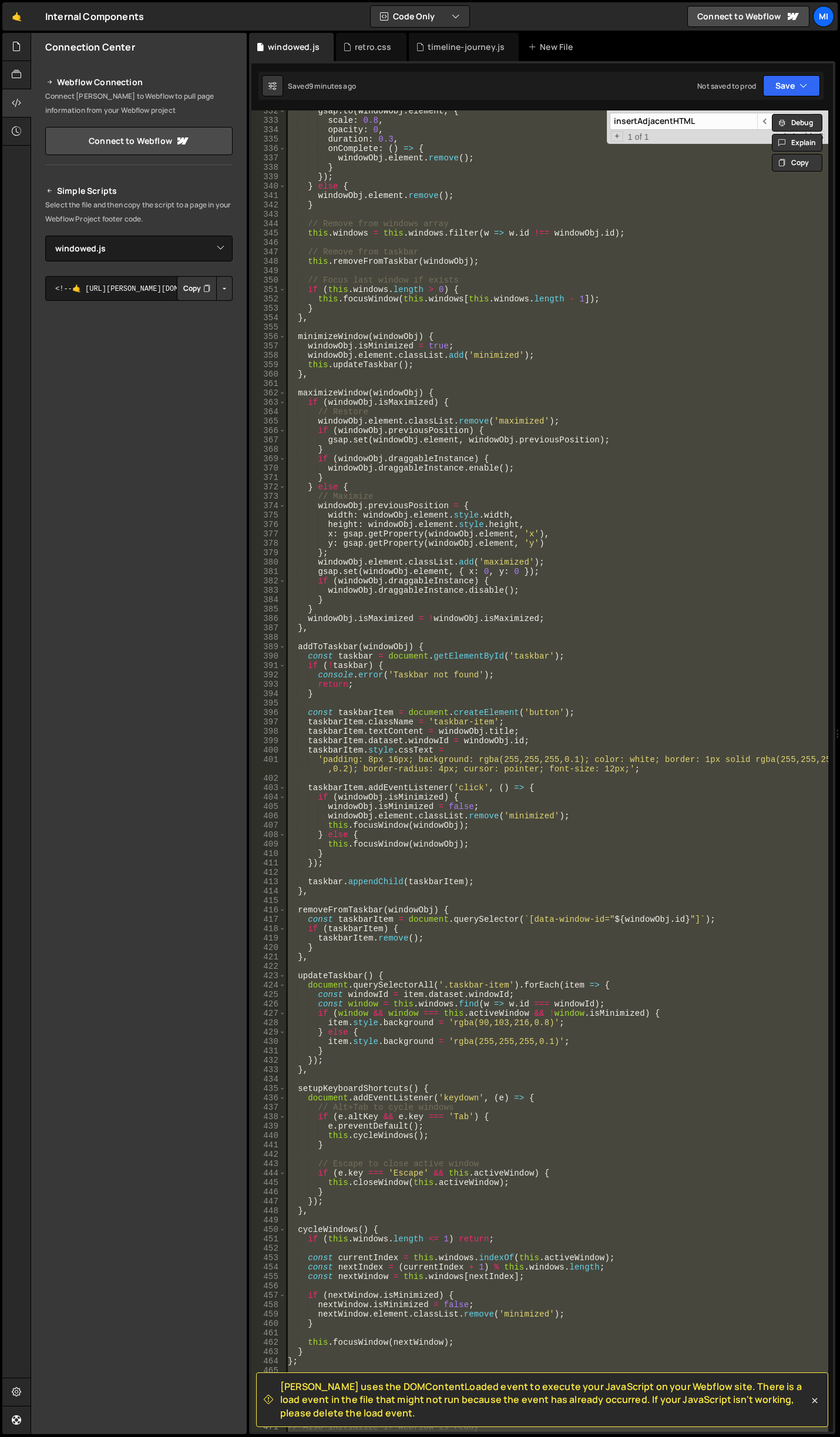
click at [602, 526] on div "gsap . to ( windowObj . element , { scale : 0.8 , opacity : 0 , duration : 0.3 …" at bounding box center [556, 771] width 543 height 1321
paste textarea
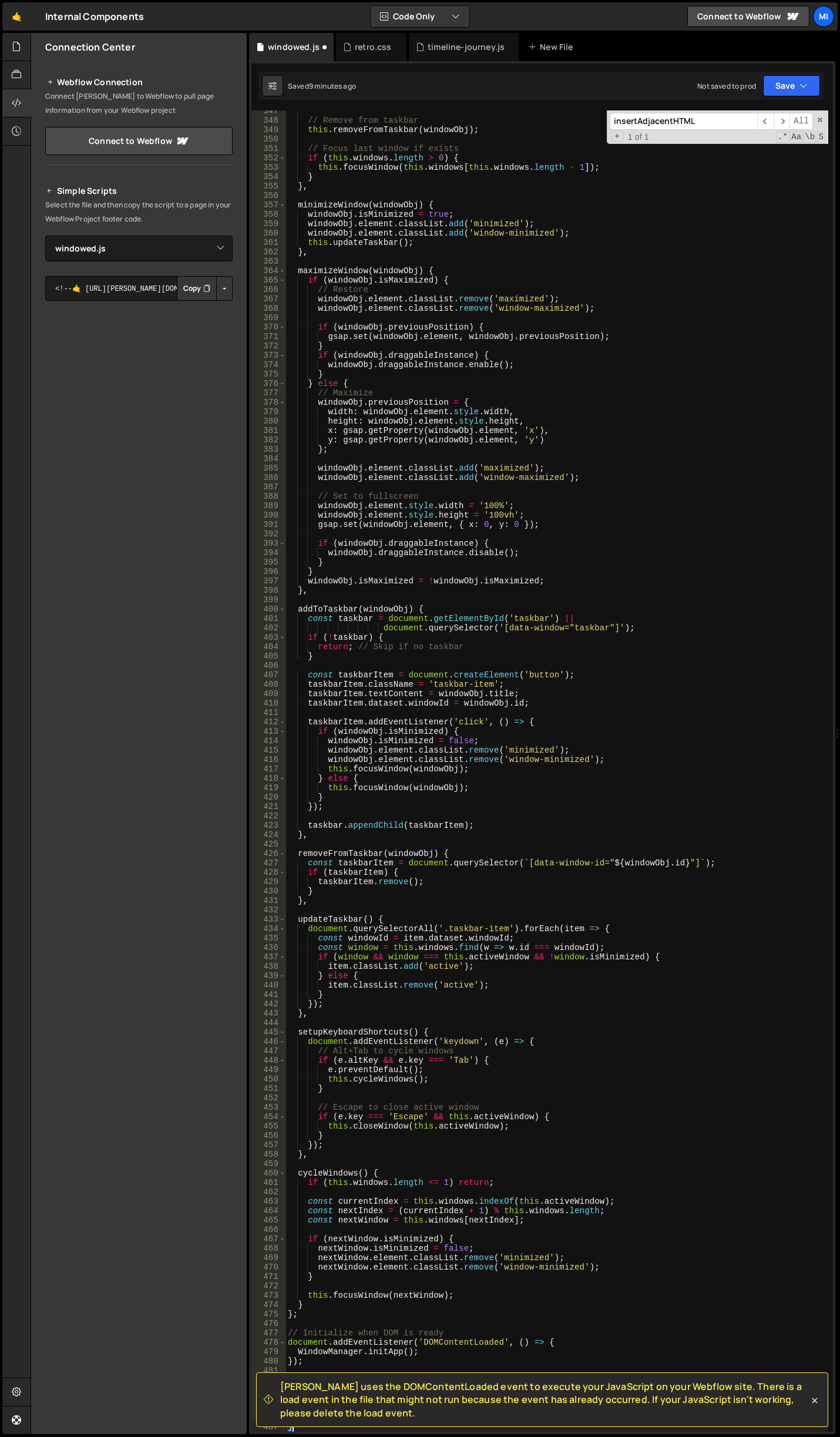
type textarea "if (window.Webflow) {"
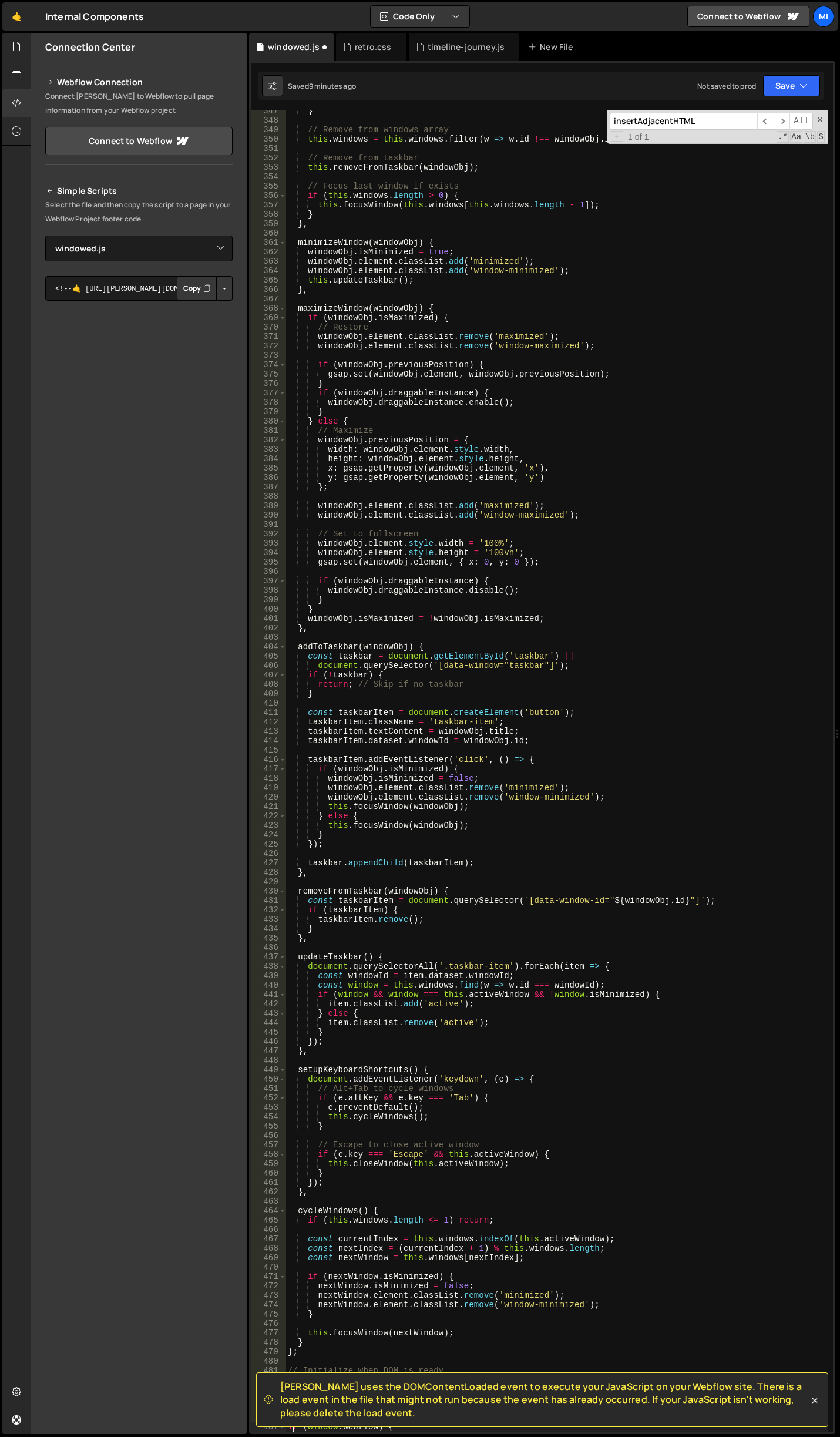
scroll to position [3255, 0]
